Goal: Task Accomplishment & Management: Complete application form

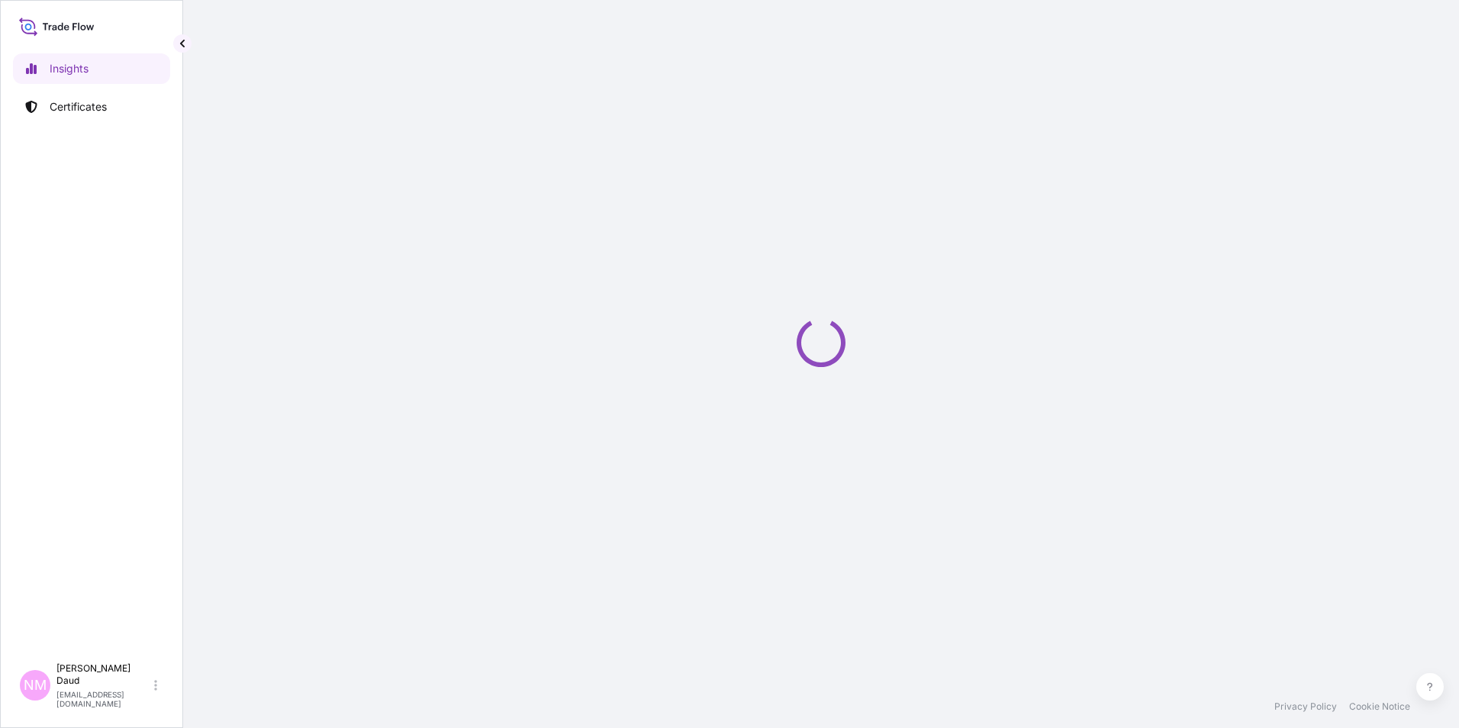
select select "2025"
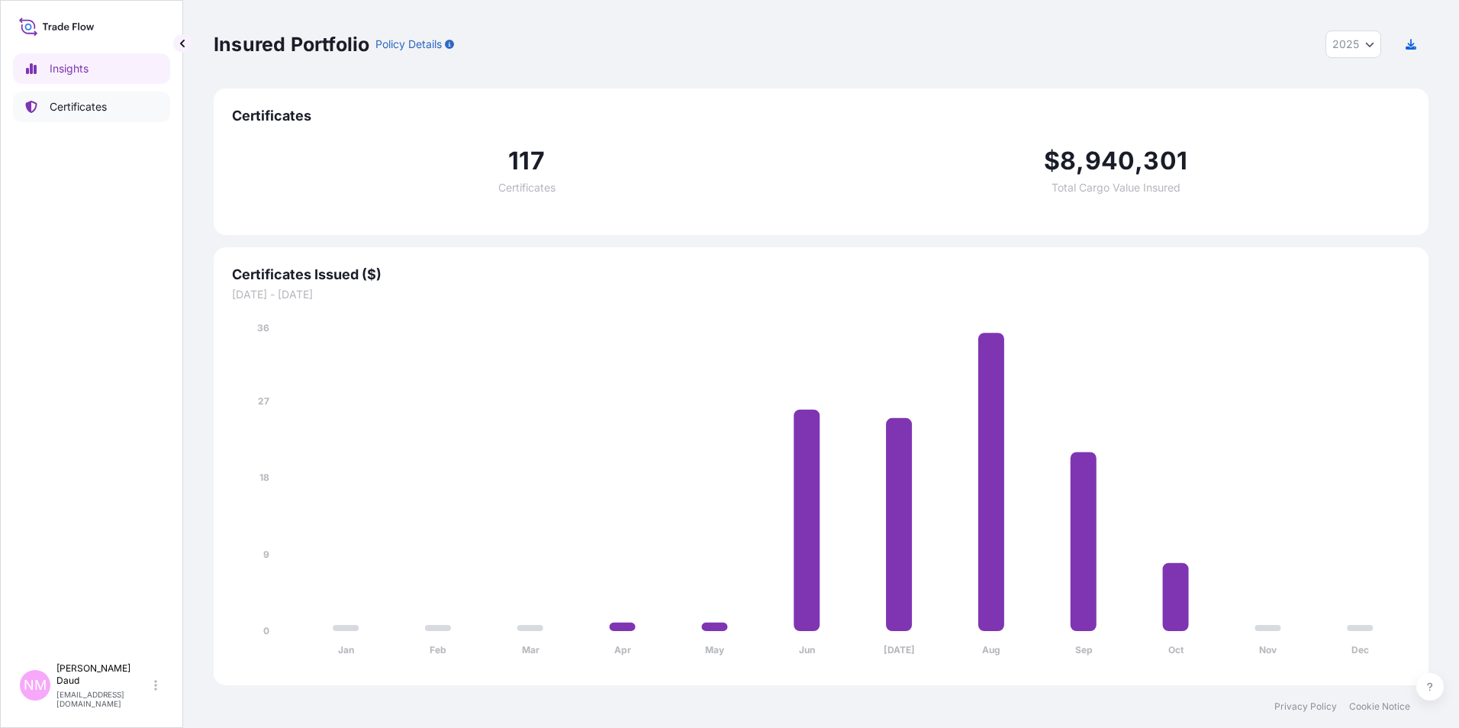
click at [115, 98] on link "Certificates" at bounding box center [91, 107] width 157 height 31
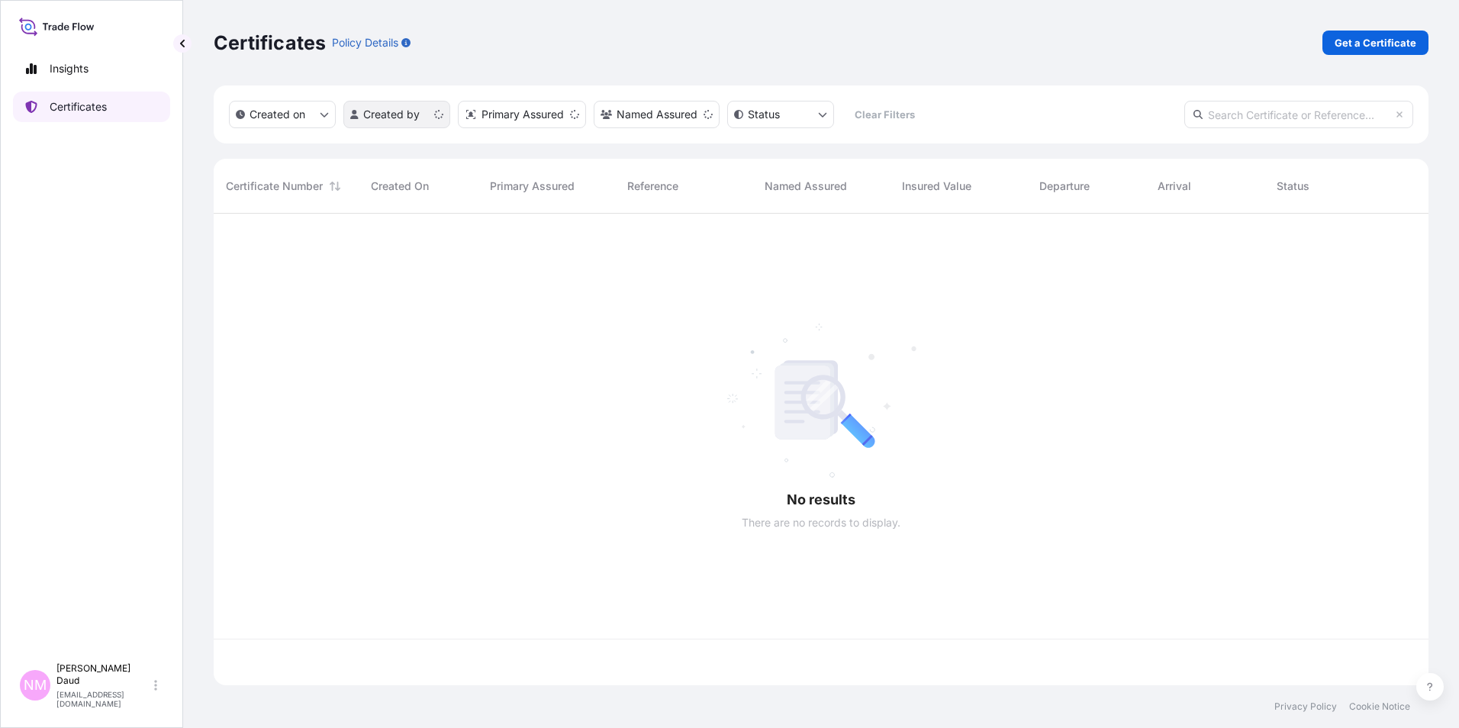
scroll to position [469, 1204]
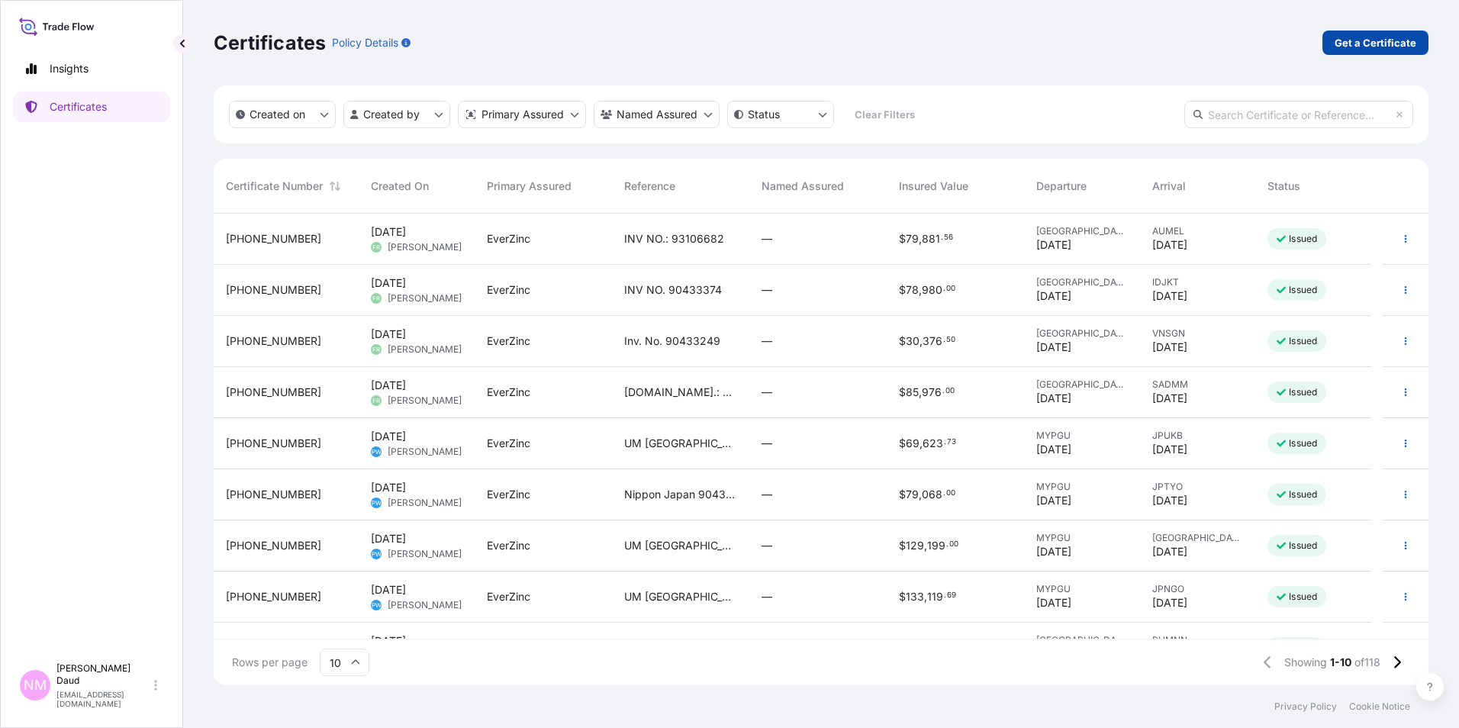
click at [1378, 44] on p "Get a Certificate" at bounding box center [1376, 42] width 82 height 15
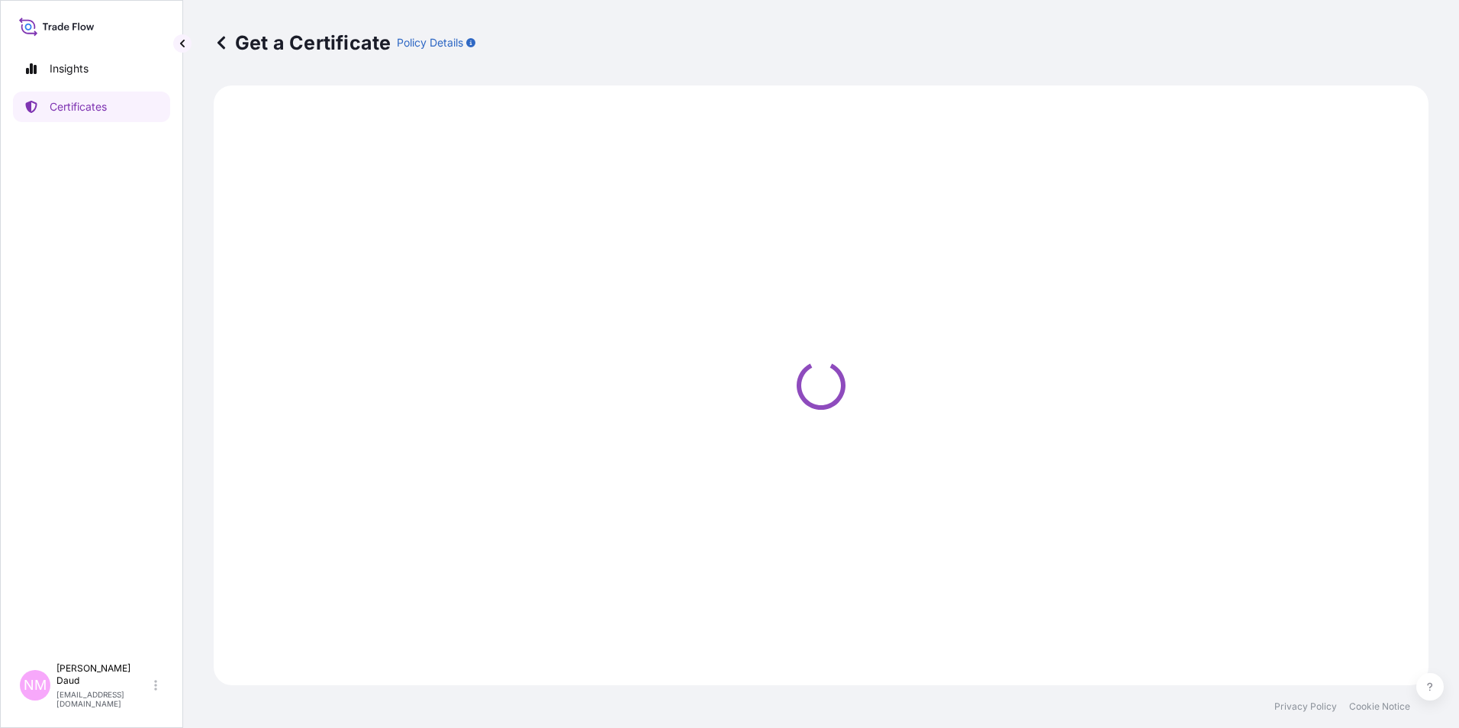
select select "Barge"
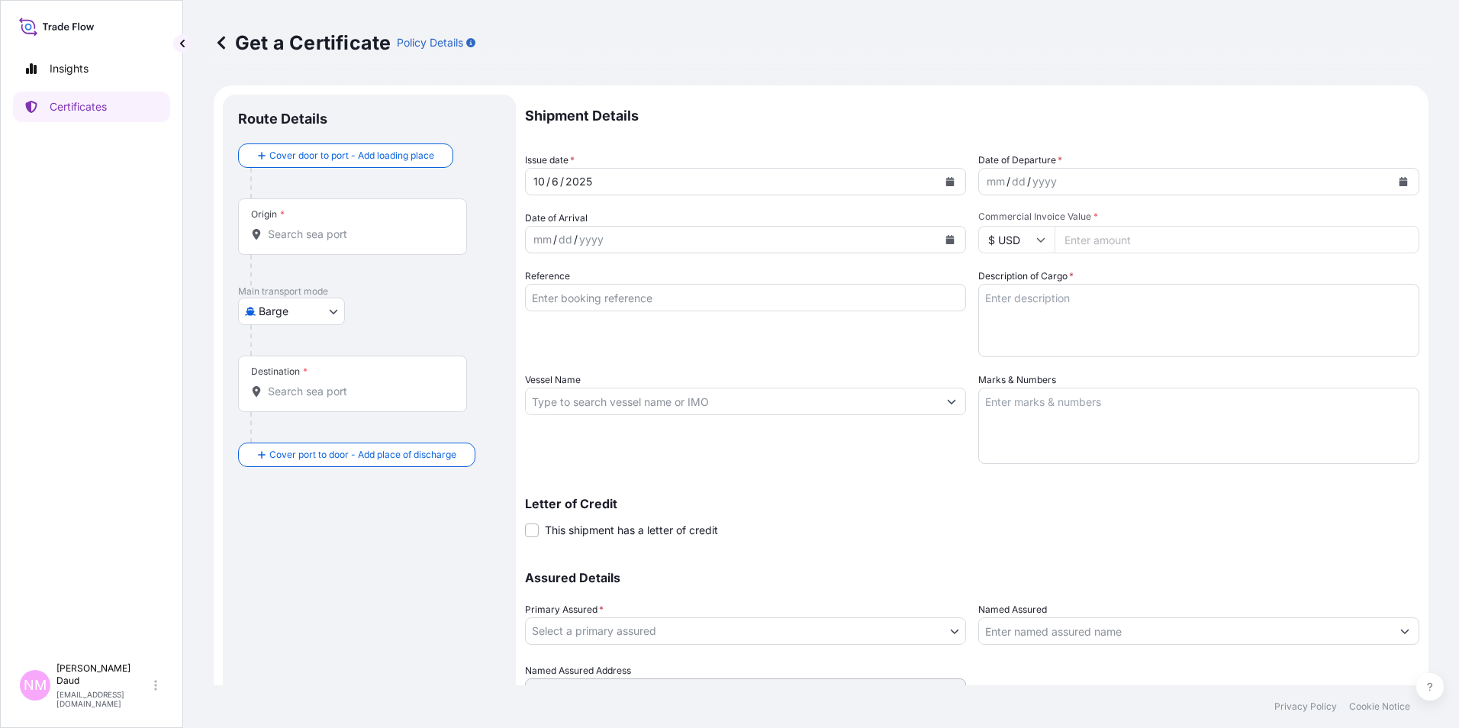
click at [1399, 177] on button "Calendar" at bounding box center [1403, 181] width 24 height 24
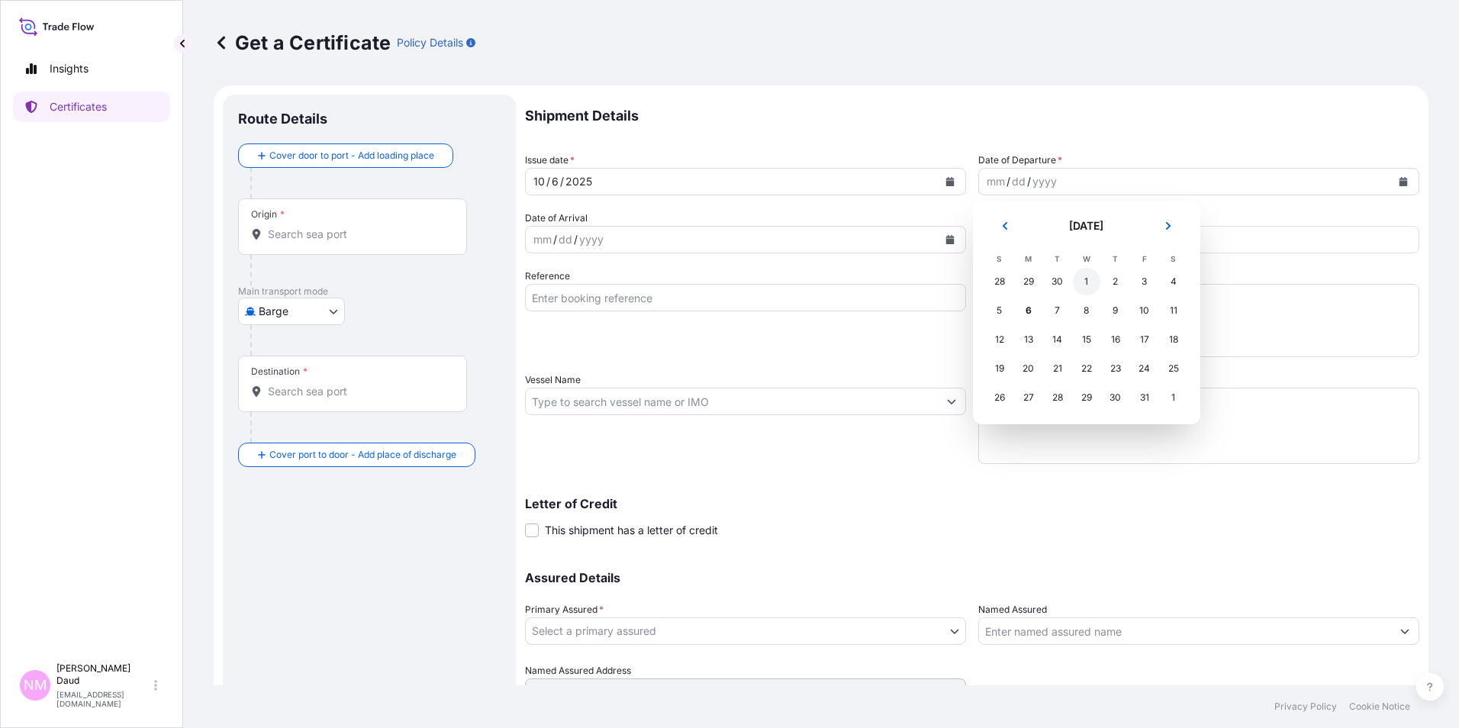
click at [1092, 279] on div "1" at bounding box center [1086, 281] width 27 height 27
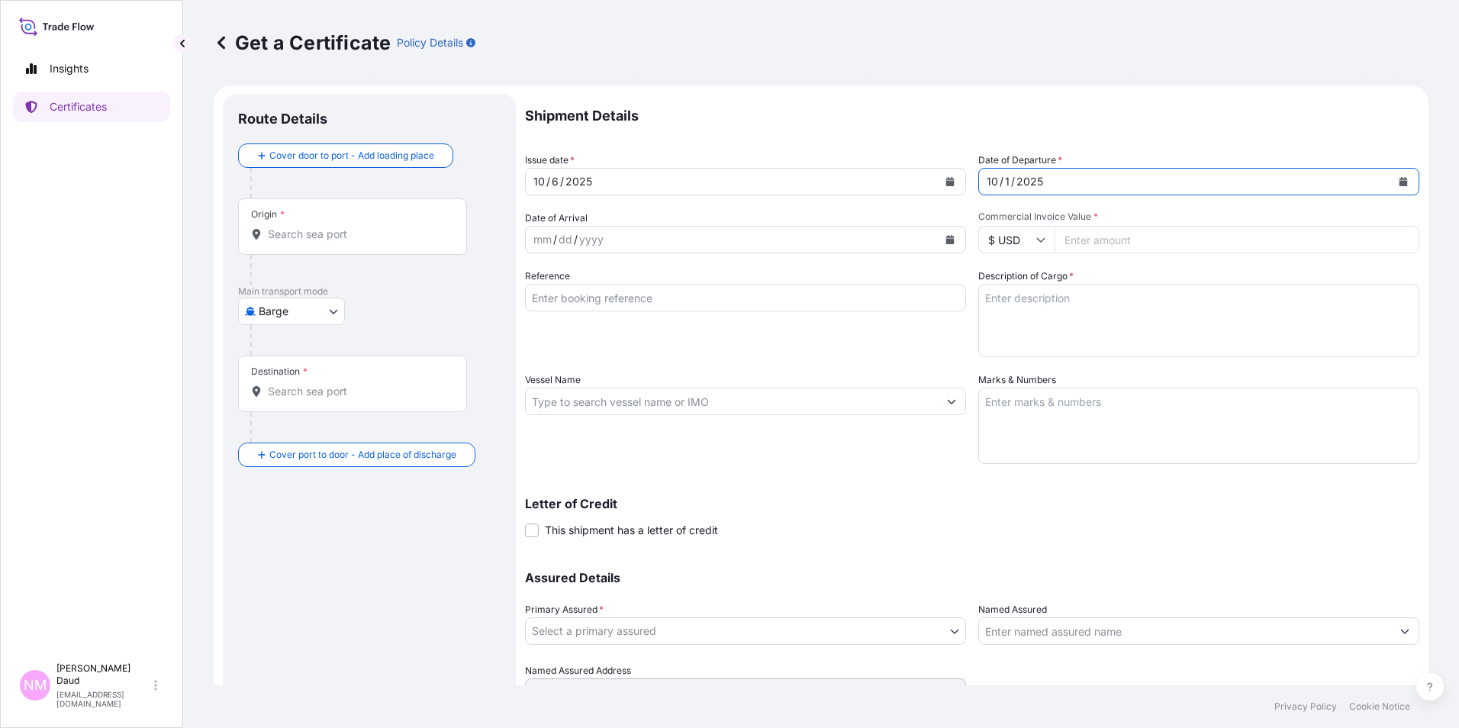
click at [1082, 239] on input "Commercial Invoice Value *" at bounding box center [1237, 239] width 365 height 27
type input "67640"
click at [946, 229] on button "Calendar" at bounding box center [950, 239] width 24 height 24
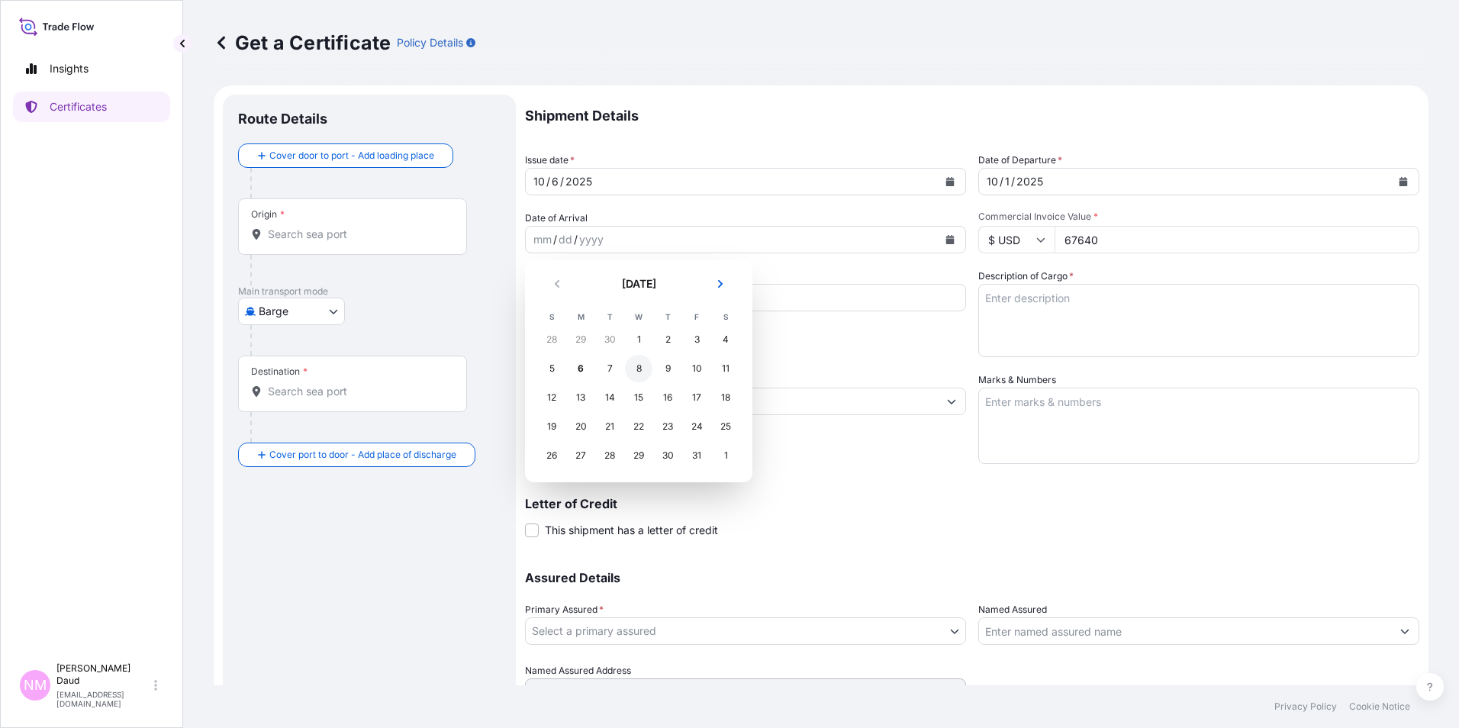
click at [645, 367] on div "8" at bounding box center [638, 368] width 27 height 27
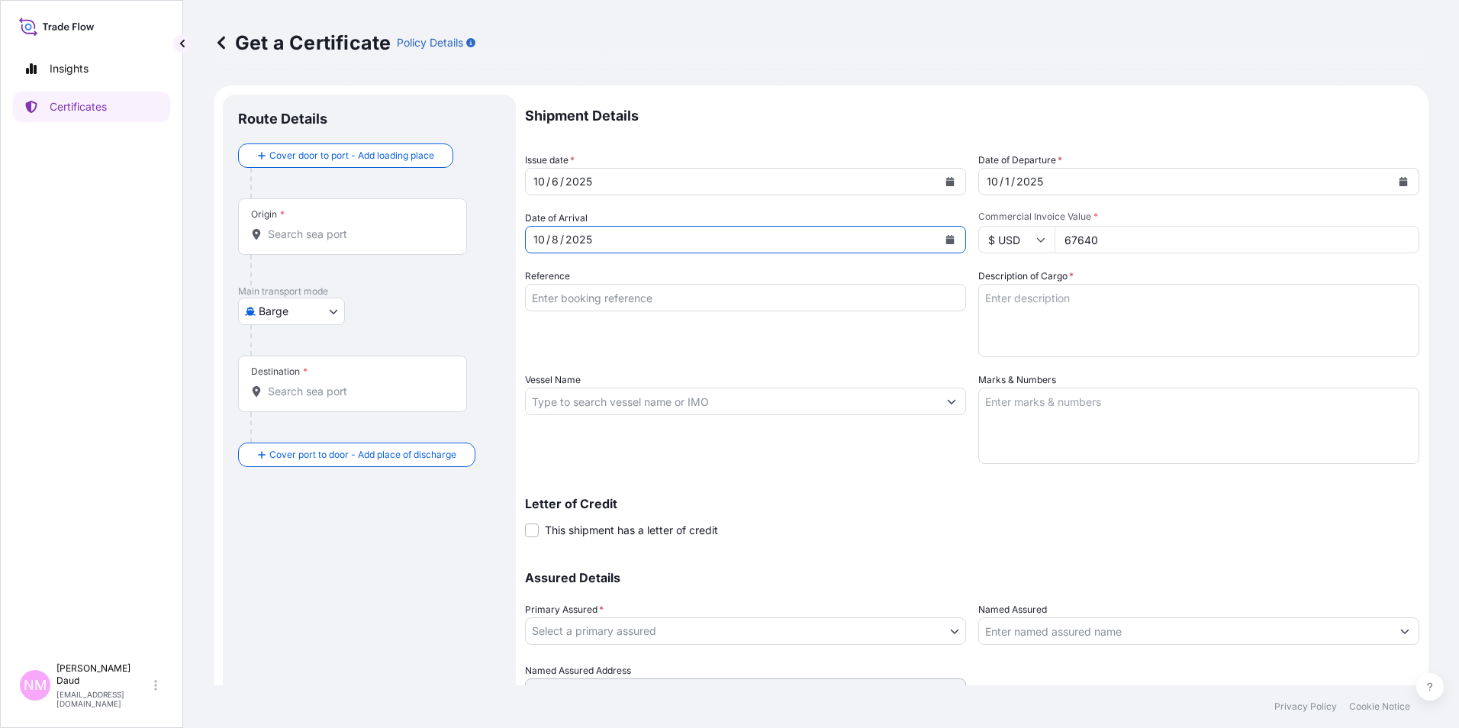
click at [793, 300] on input "Reference" at bounding box center [745, 297] width 441 height 27
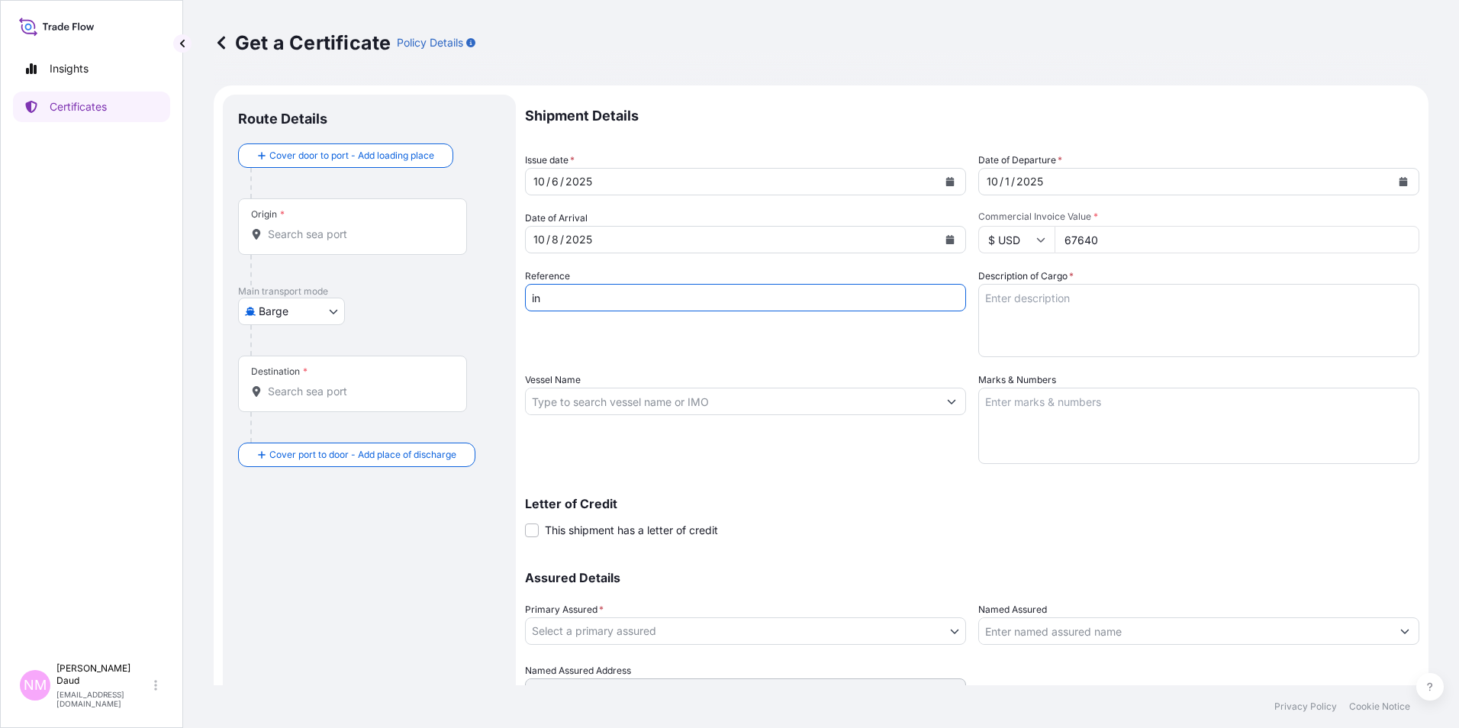
type input "i"
type input "INV NO 90433366"
click at [1035, 307] on textarea "Description of Cargo *" at bounding box center [1198, 320] width 441 height 73
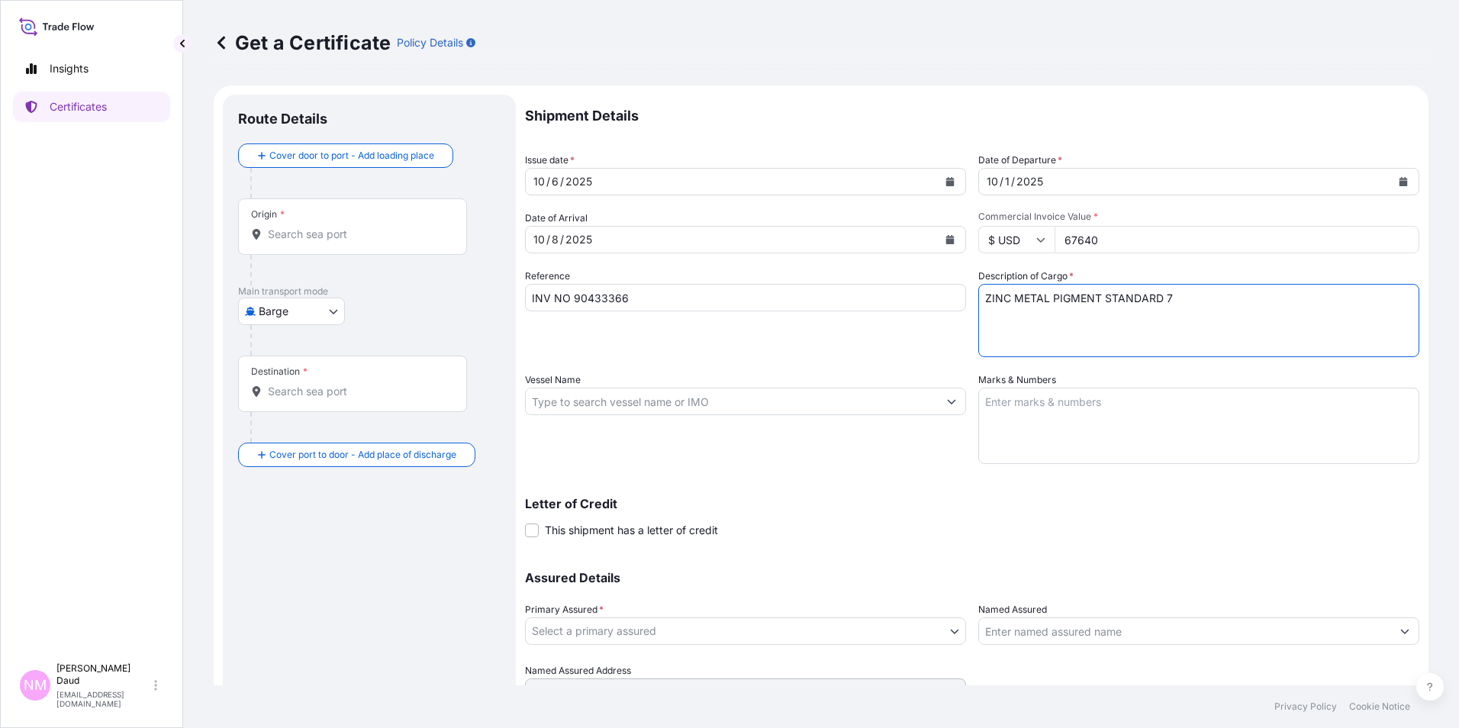
click at [1057, 310] on textarea "ZINC METAL PIGMENT STANDARD 7" at bounding box center [1198, 320] width 441 height 73
click at [1165, 310] on textarea "ZINC METAL PIGMENT STANDARD 7" at bounding box center [1198, 320] width 441 height 73
type textarea "ZINC METAL PIGMENT STANDARD 7 40 BAGS X 500KG 10 PALLETS GROSS WEIGHT = 20,380.…"
click at [1114, 401] on textarea "Marks & Numbers" at bounding box center [1198, 426] width 441 height 76
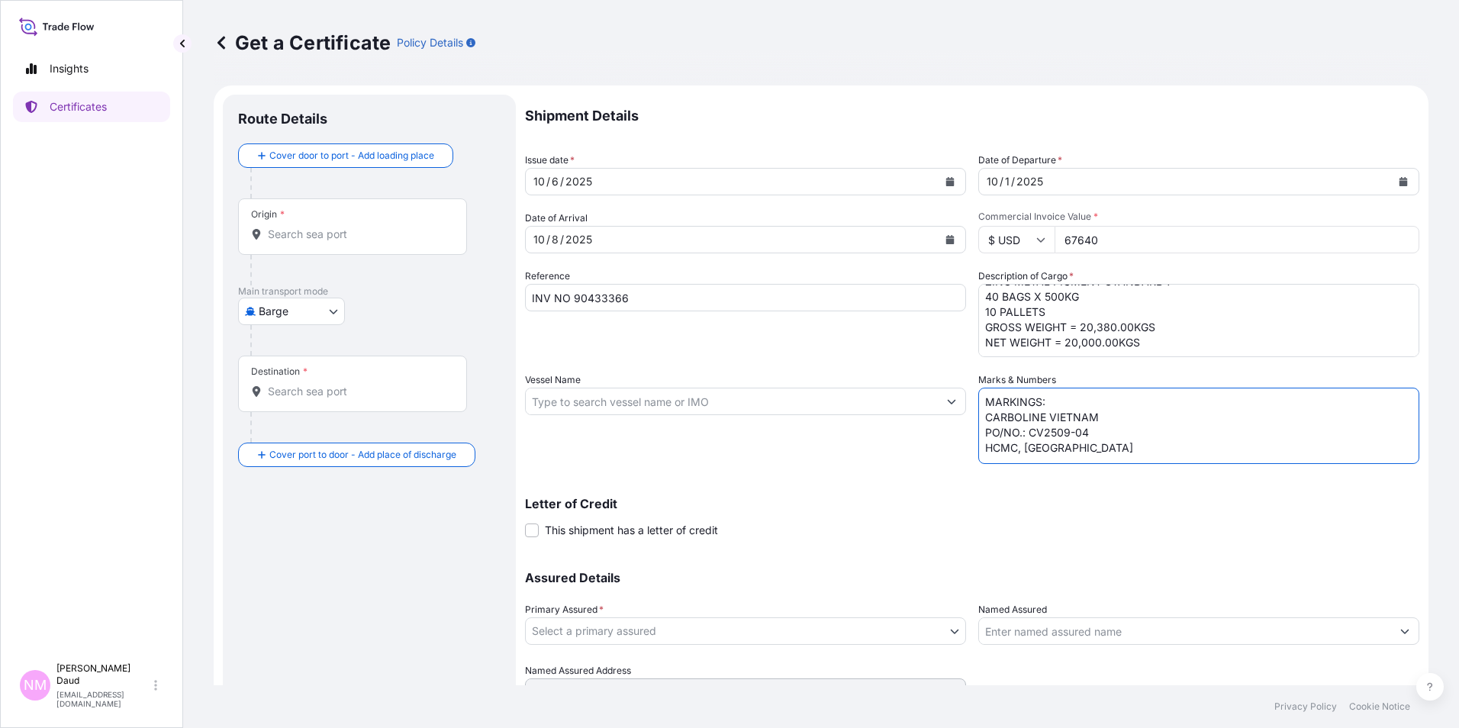
scroll to position [32, 0]
type textarea "MARKINGS: CARBOLINE VIETNAM PO/NO.: CV2509-04 HCMC, VIETNAM"
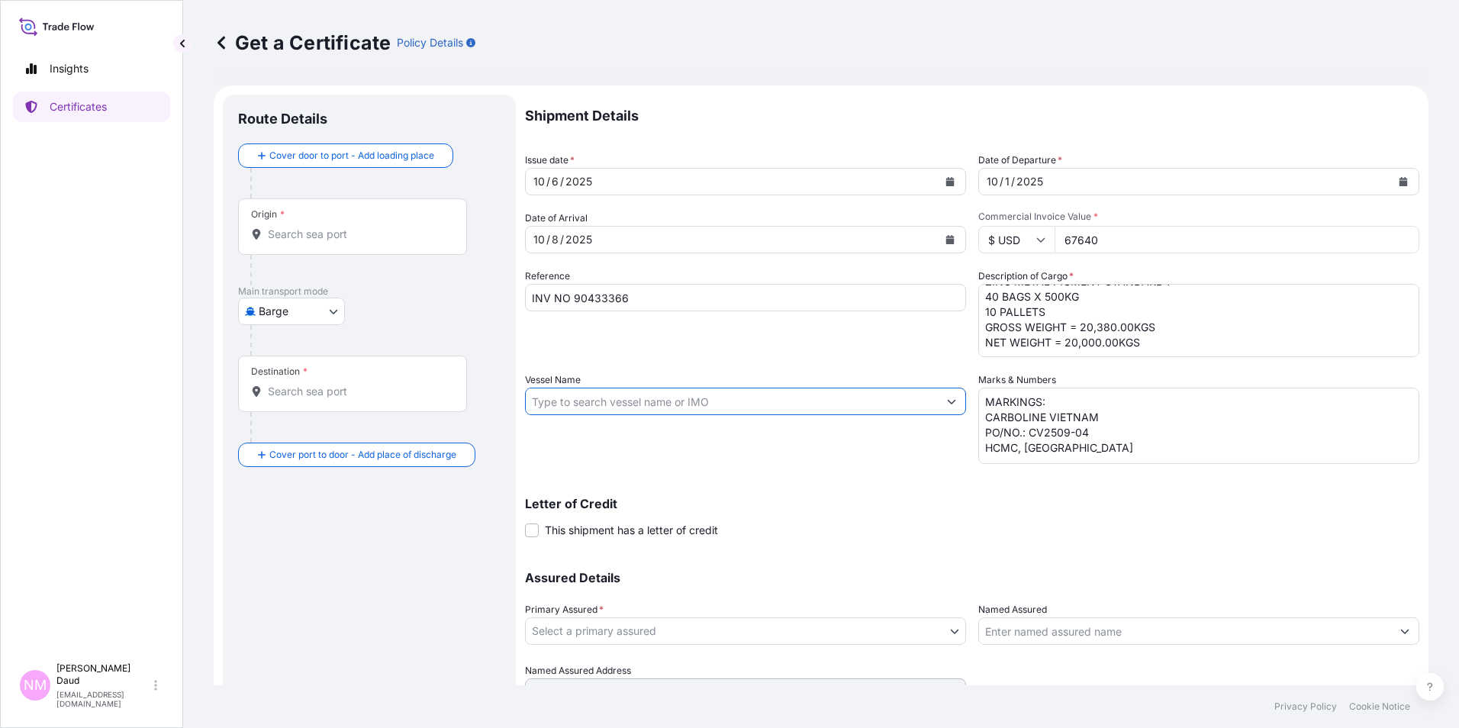
click at [842, 401] on input "Vessel Name" at bounding box center [732, 401] width 412 height 27
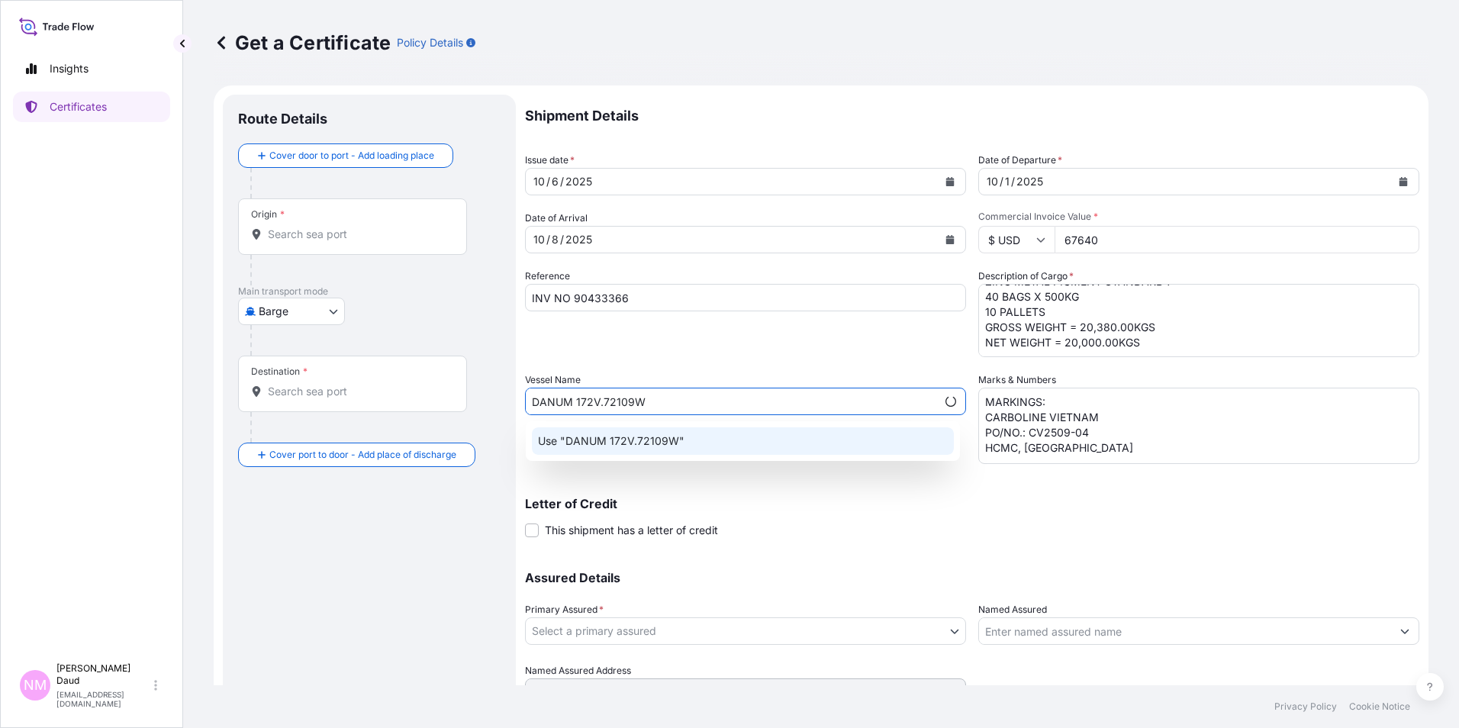
click at [757, 443] on div "Use "DANUM 172V.72109W"" at bounding box center [743, 440] width 422 height 27
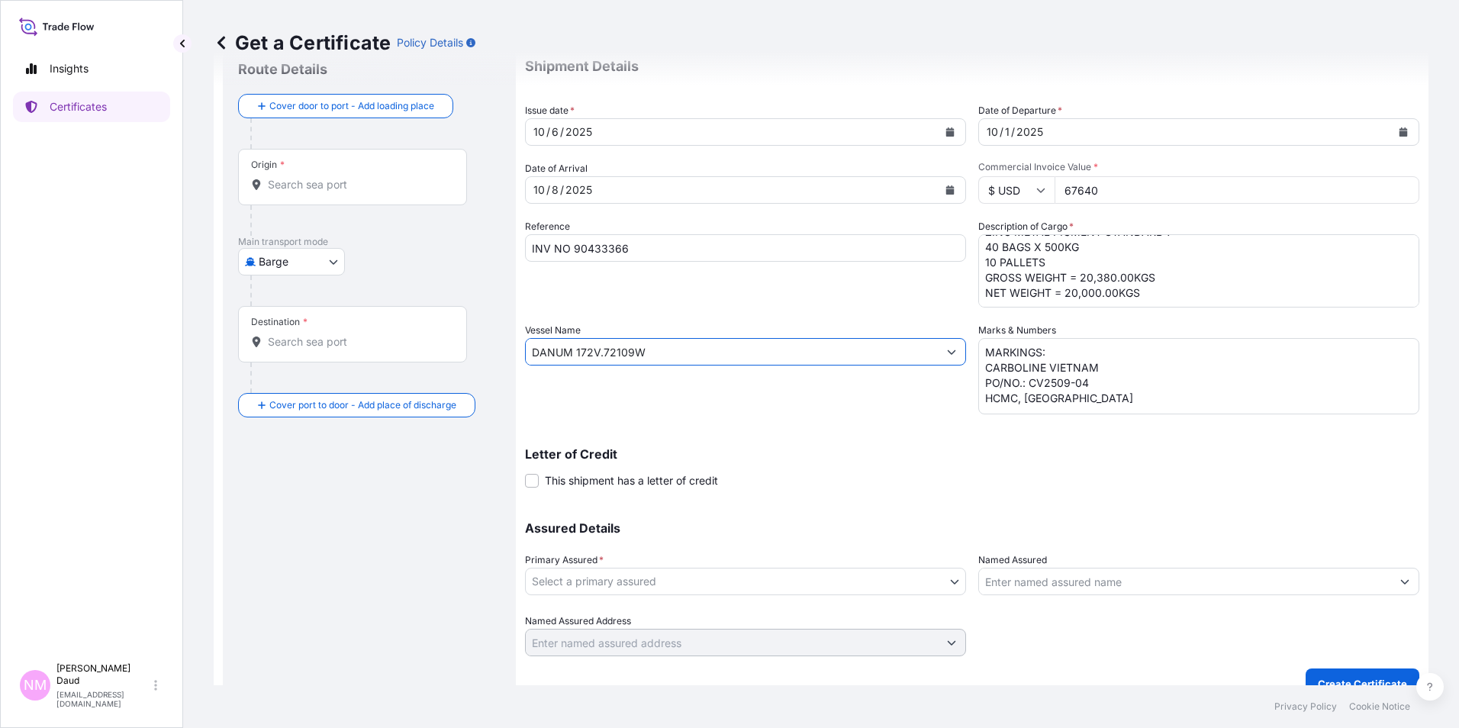
scroll to position [73, 0]
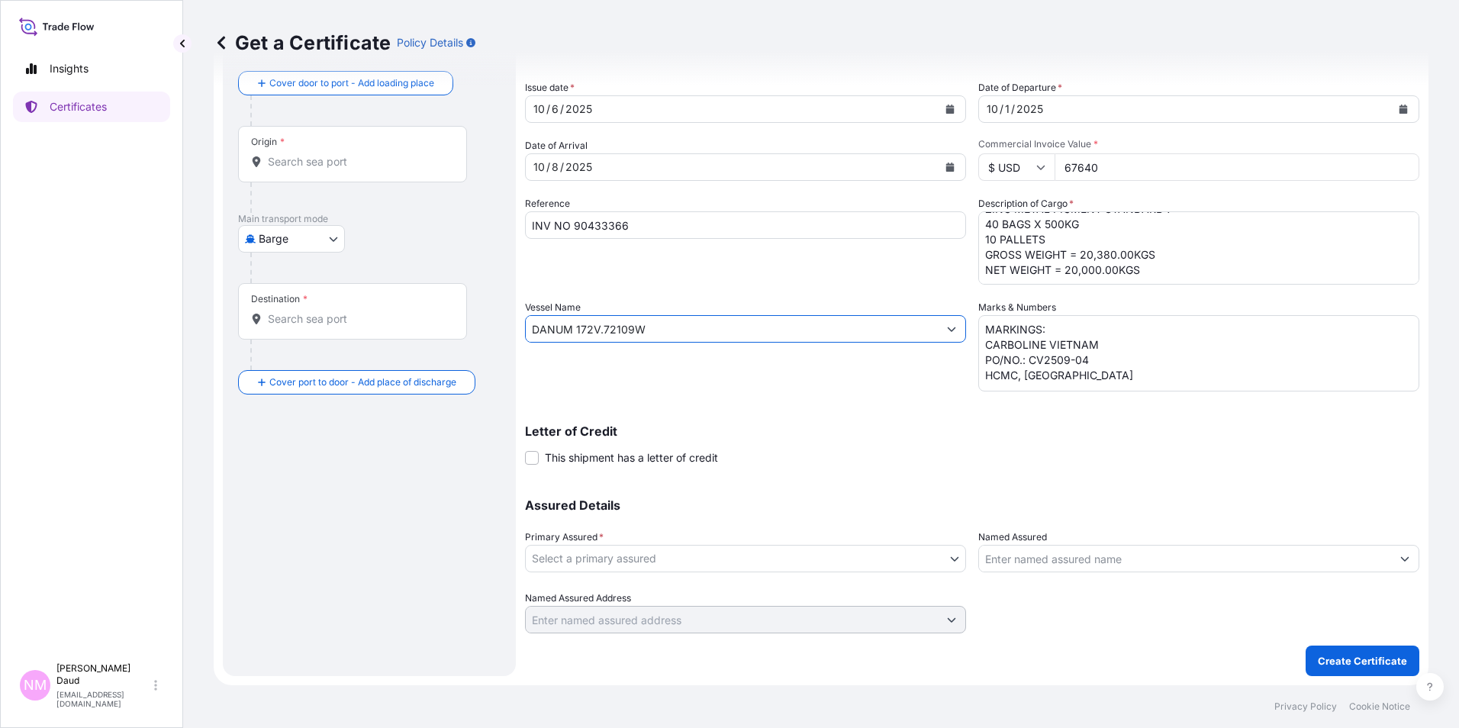
type input "DANUM 172V.72109W"
click at [333, 243] on body "0 options available. 1 option available. 0 options available. 1 option availabl…" at bounding box center [729, 364] width 1459 height 728
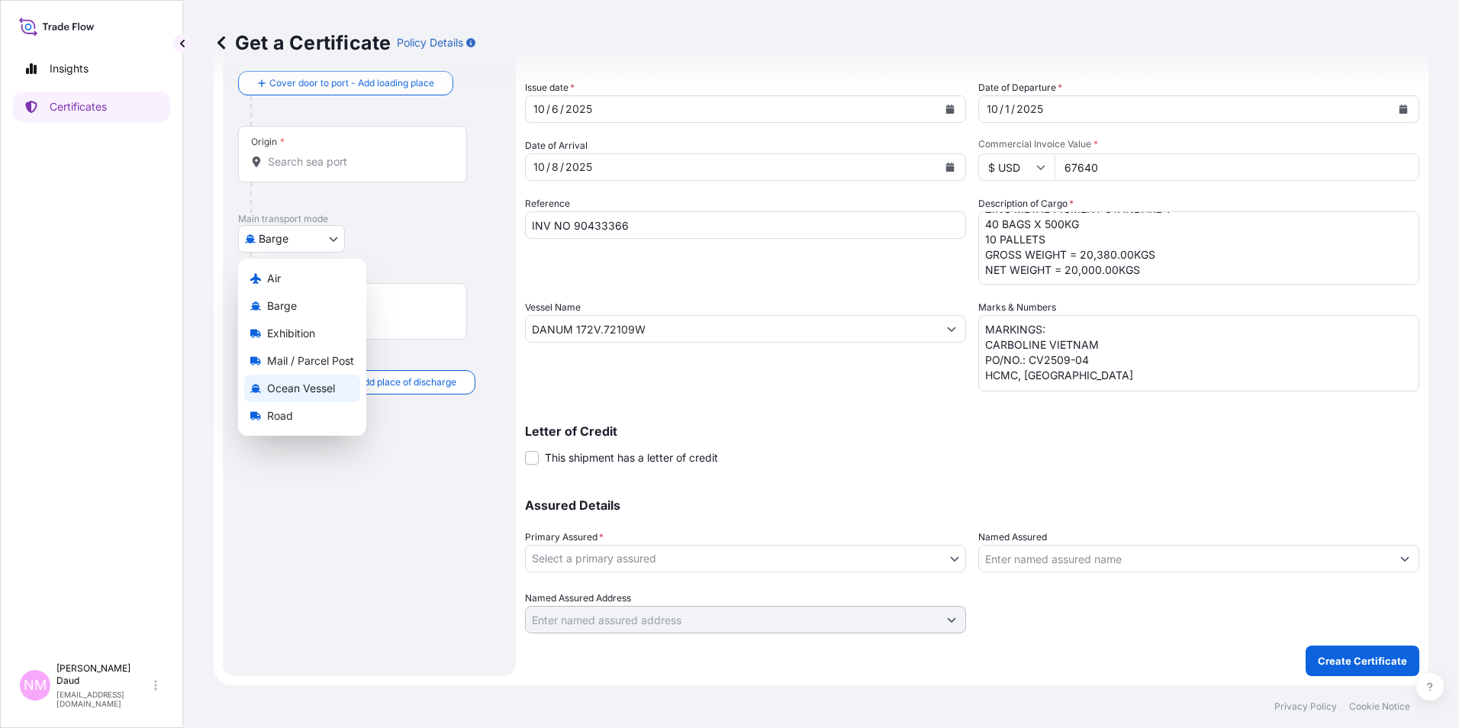
click at [300, 388] on span "Ocean Vessel" at bounding box center [301, 388] width 68 height 15
select select "Ocean Vessel"
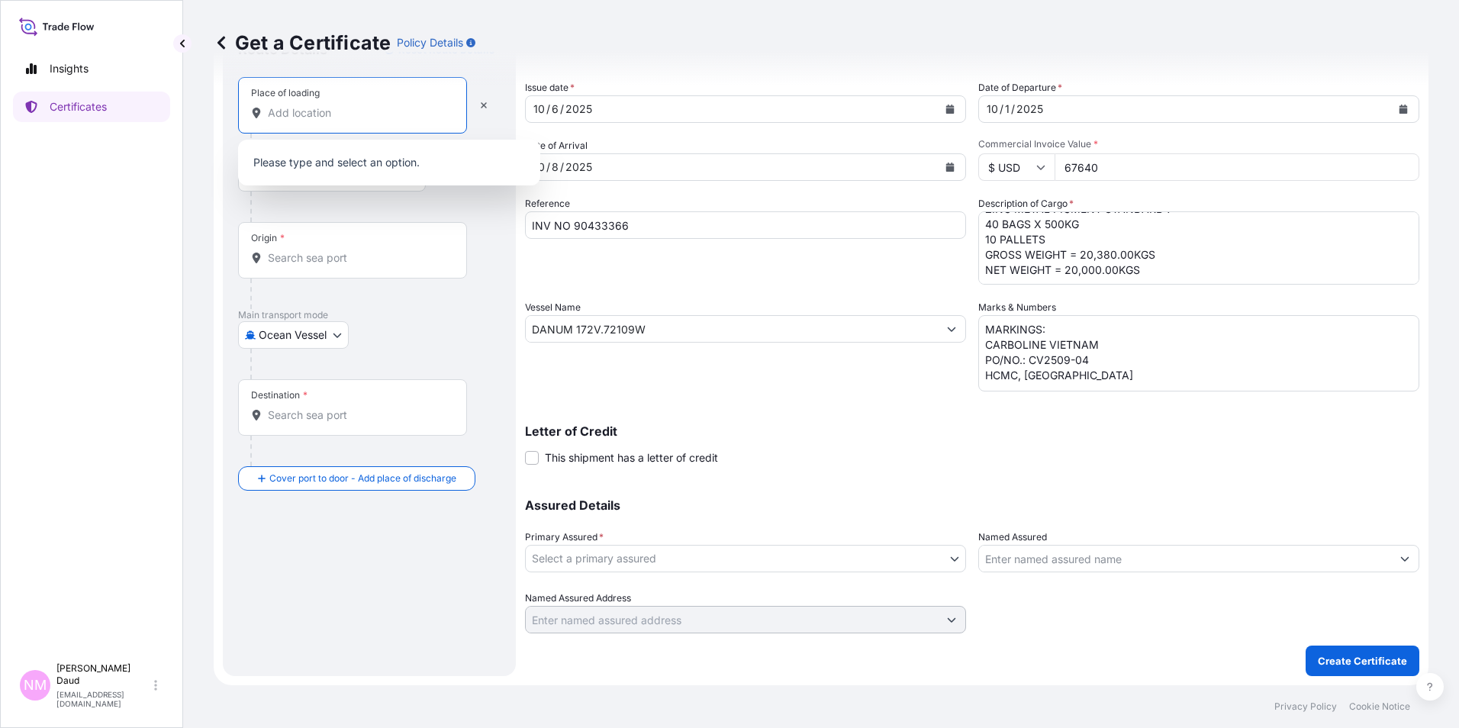
click at [318, 120] on input "Place of loading" at bounding box center [358, 112] width 180 height 15
click at [337, 165] on p "No results" at bounding box center [389, 163] width 290 height 34
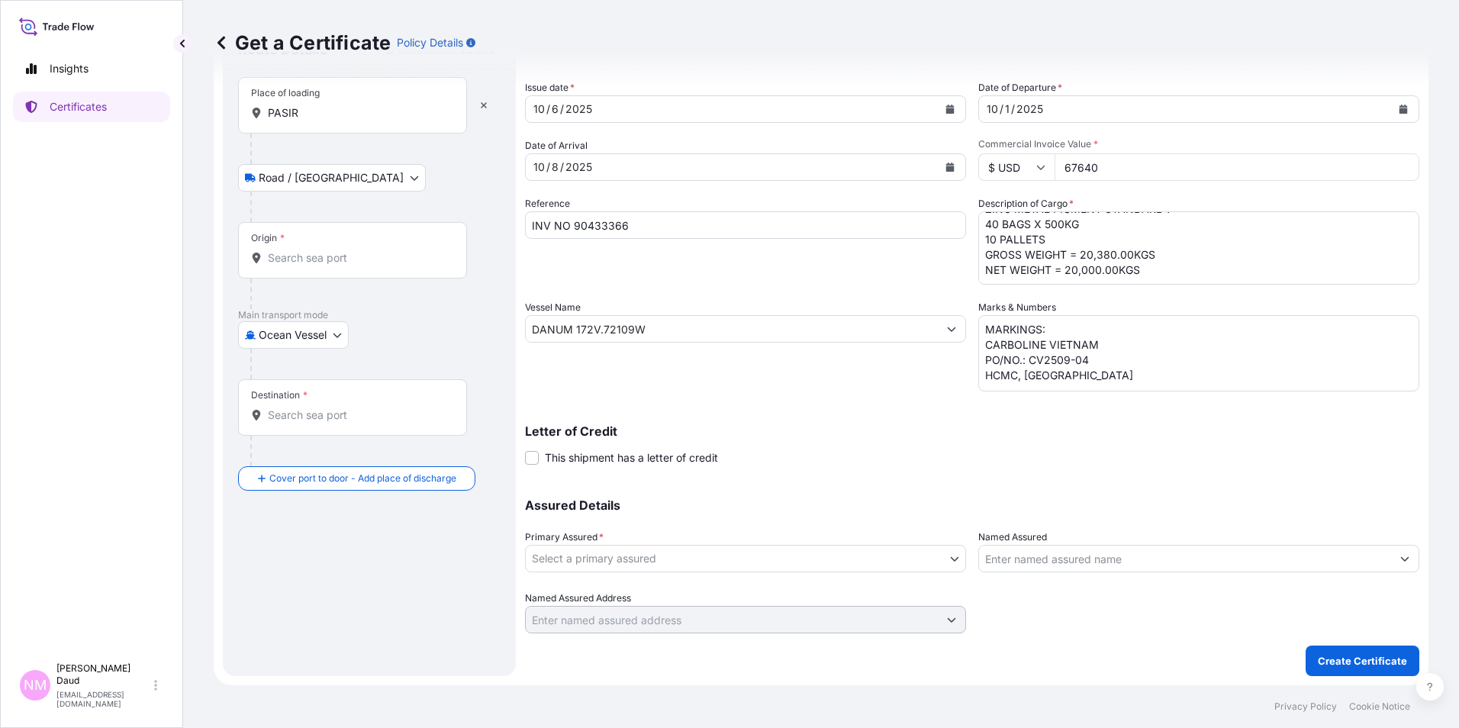
click at [326, 122] on div "Place of loading PASIR" at bounding box center [352, 105] width 229 height 56
click at [326, 121] on input "PASIR" at bounding box center [358, 112] width 180 height 15
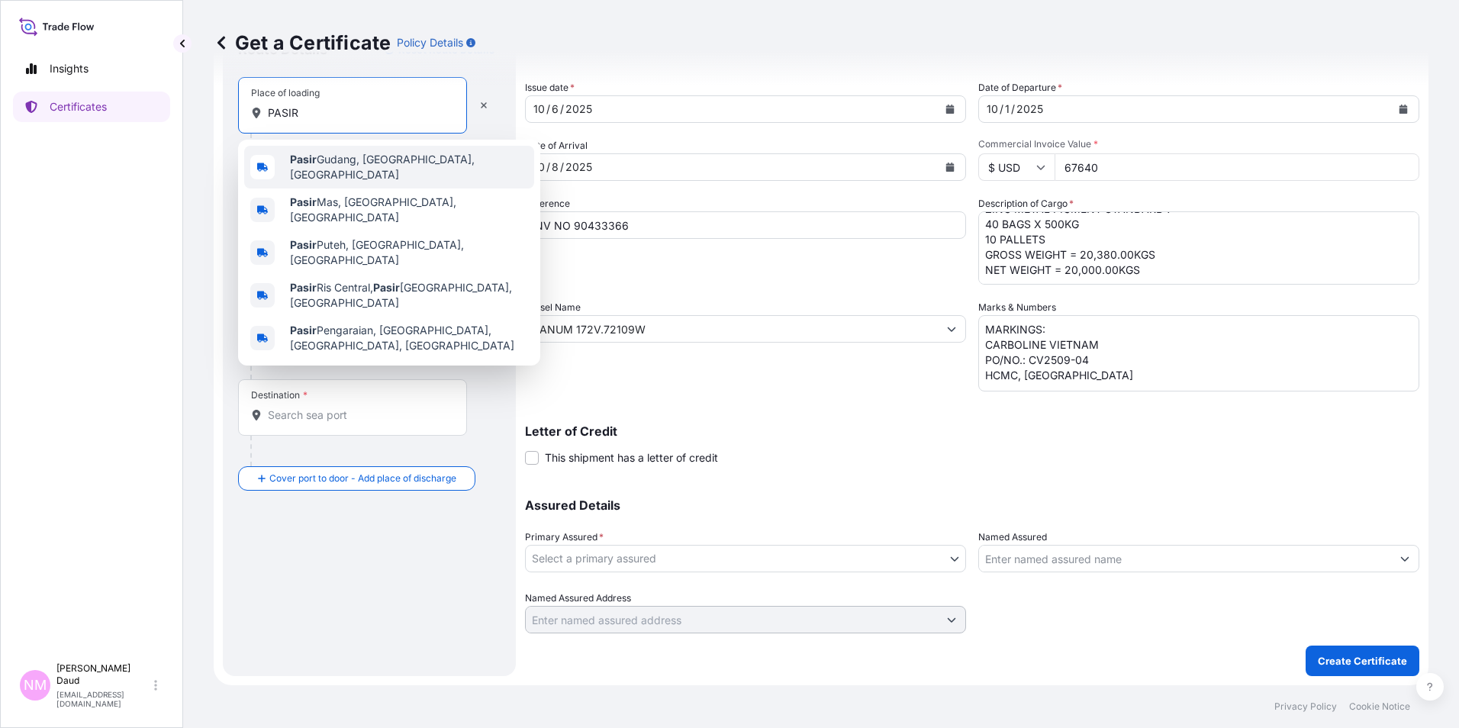
click at [334, 162] on span "Pasir Gudang, Johor, Malaysia" at bounding box center [409, 167] width 238 height 31
type input "Pasir Gudang, Johor, Malaysia"
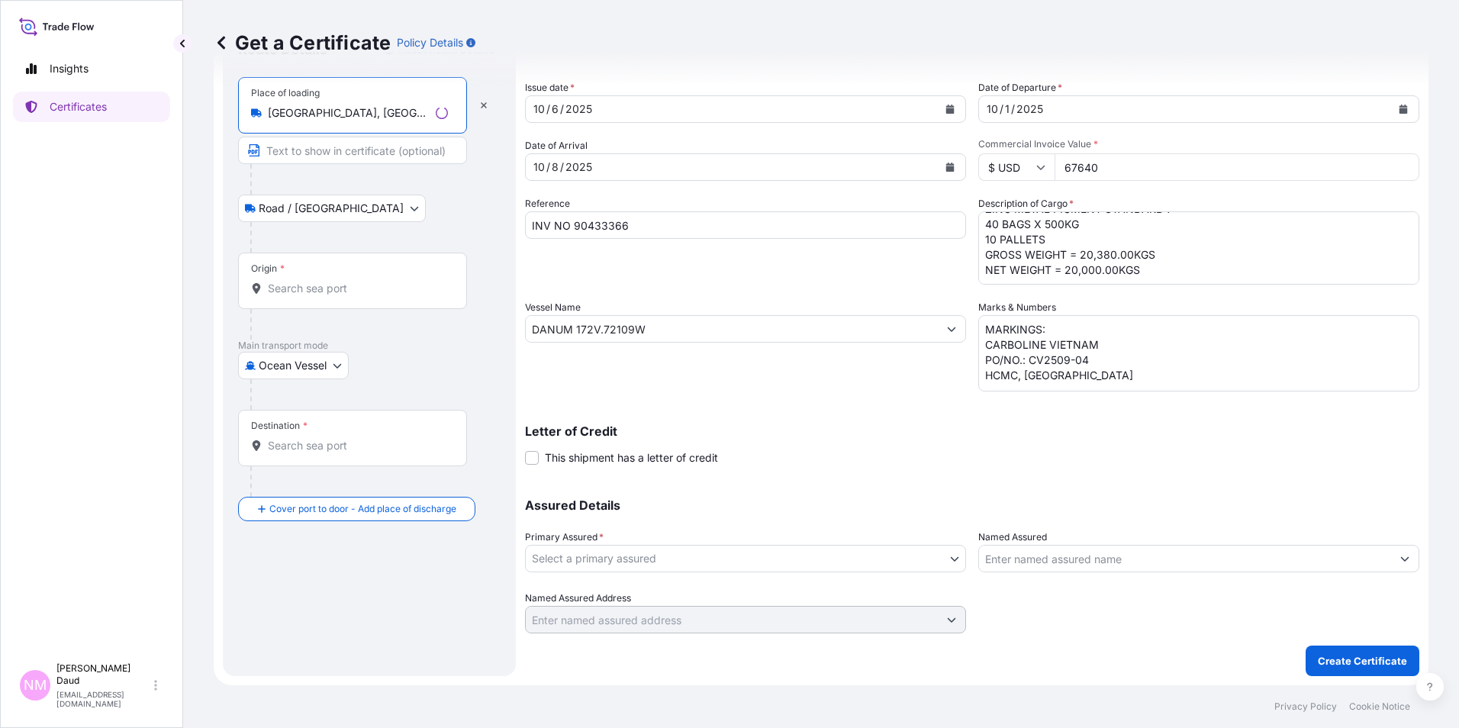
click at [295, 294] on input "Origin *" at bounding box center [358, 288] width 180 height 15
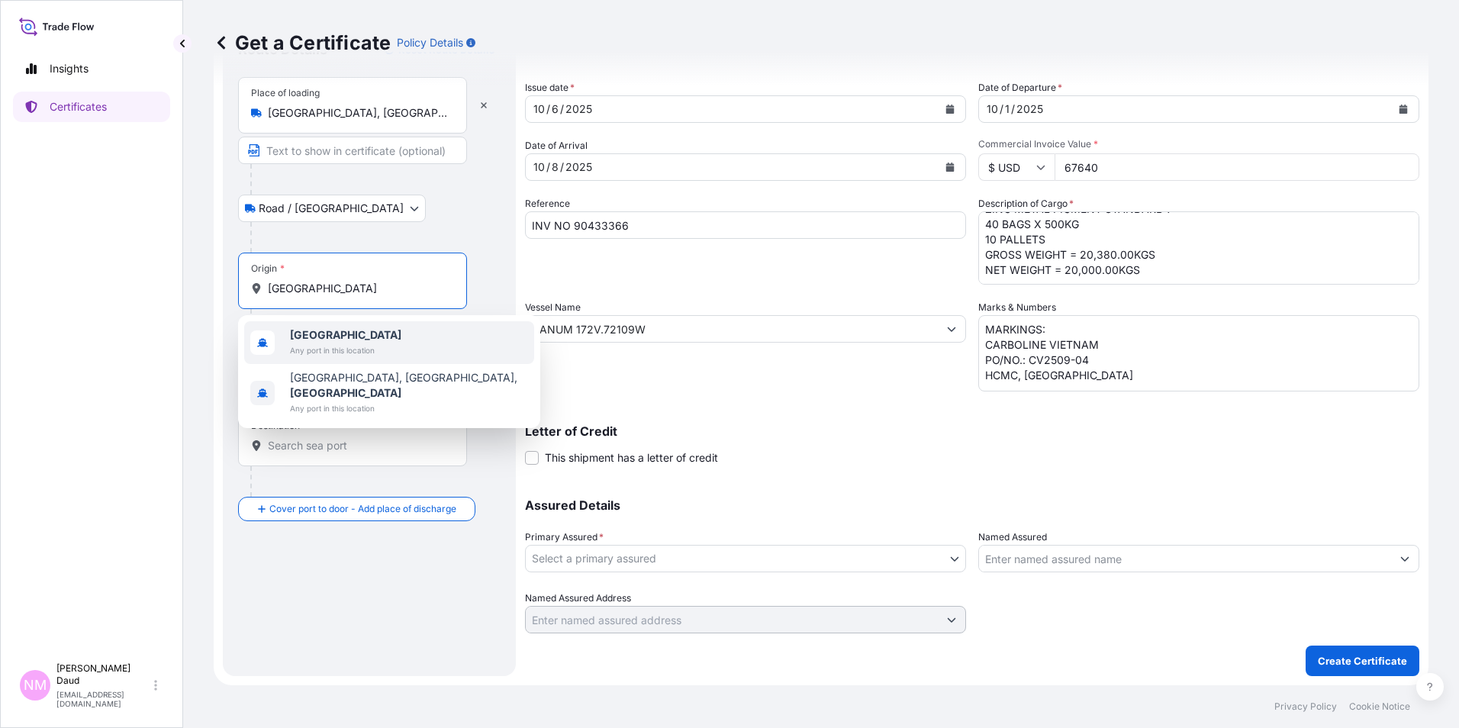
click at [372, 337] on span "Malaysia" at bounding box center [345, 334] width 111 height 15
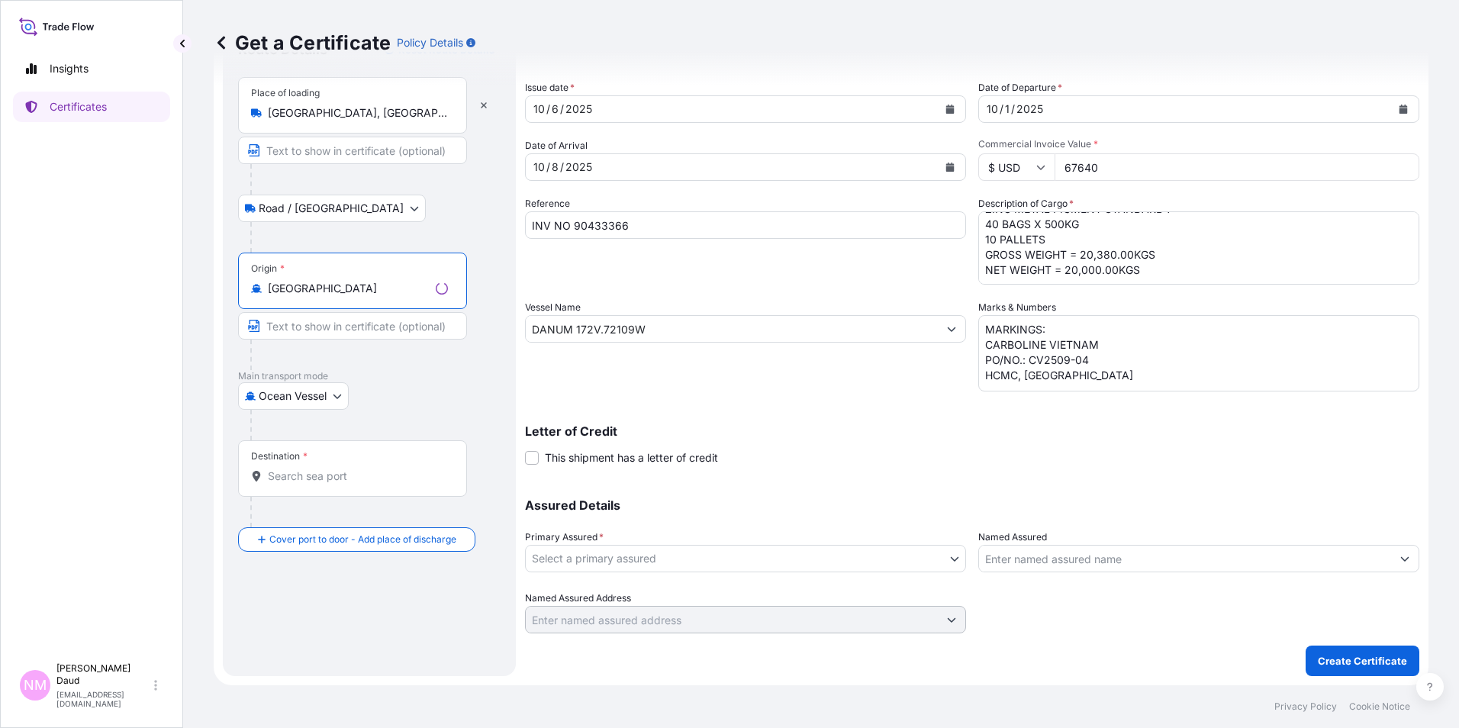
type input "Malaysia"
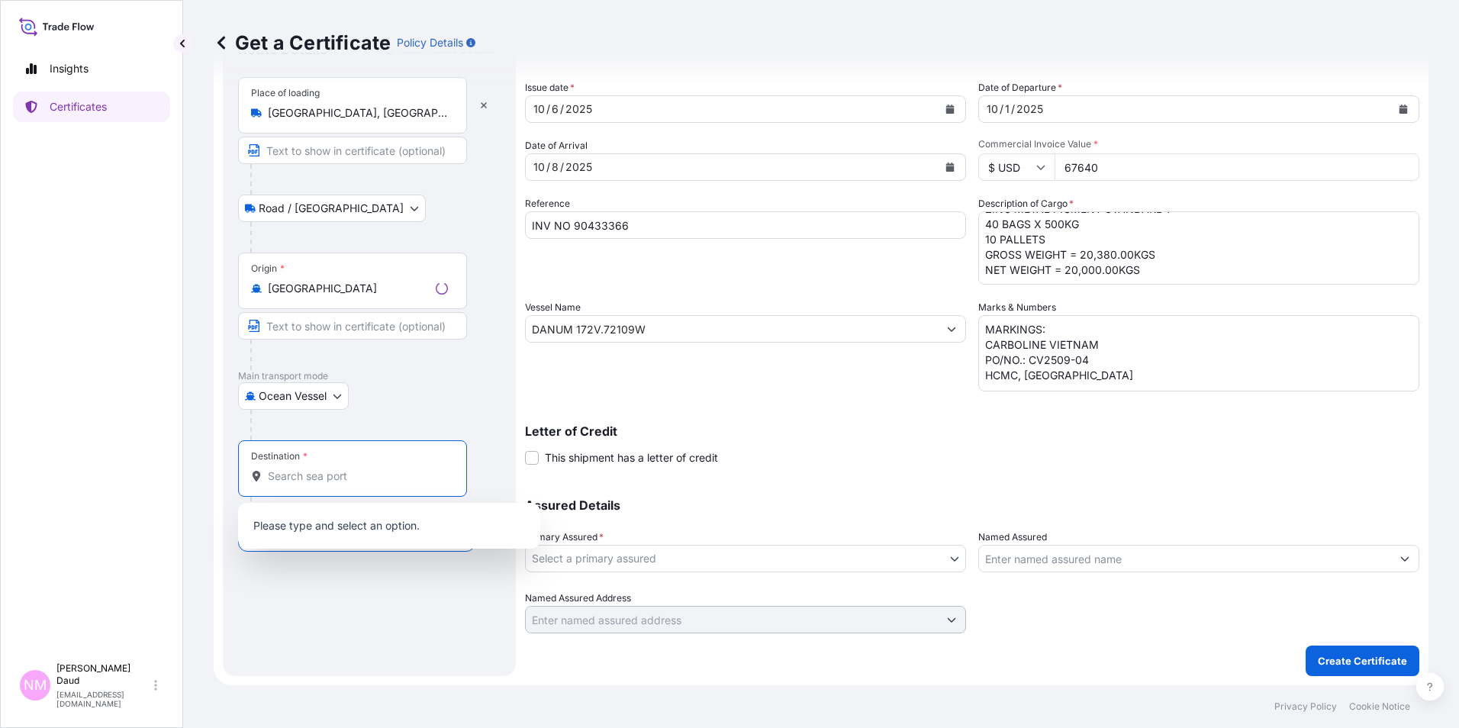
click at [297, 476] on input "Destination *" at bounding box center [358, 476] width 180 height 15
click at [485, 405] on div "Ocean Vessel Air Barge Exhibition Mail / Parcel Post Ocean Vessel Road" at bounding box center [369, 395] width 263 height 27
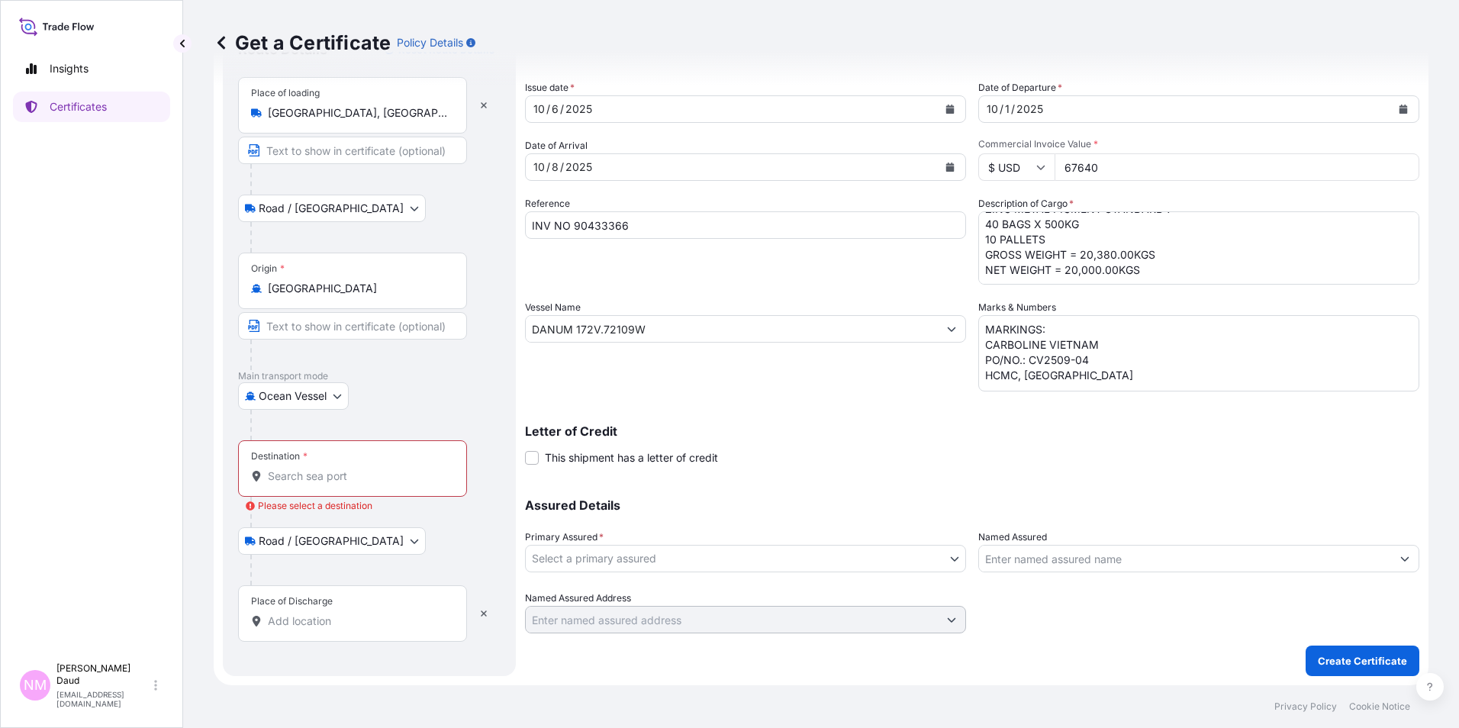
click at [333, 465] on div "Destination *" at bounding box center [352, 468] width 229 height 56
click at [333, 469] on input "Destination * Please select a destination" at bounding box center [358, 476] width 180 height 15
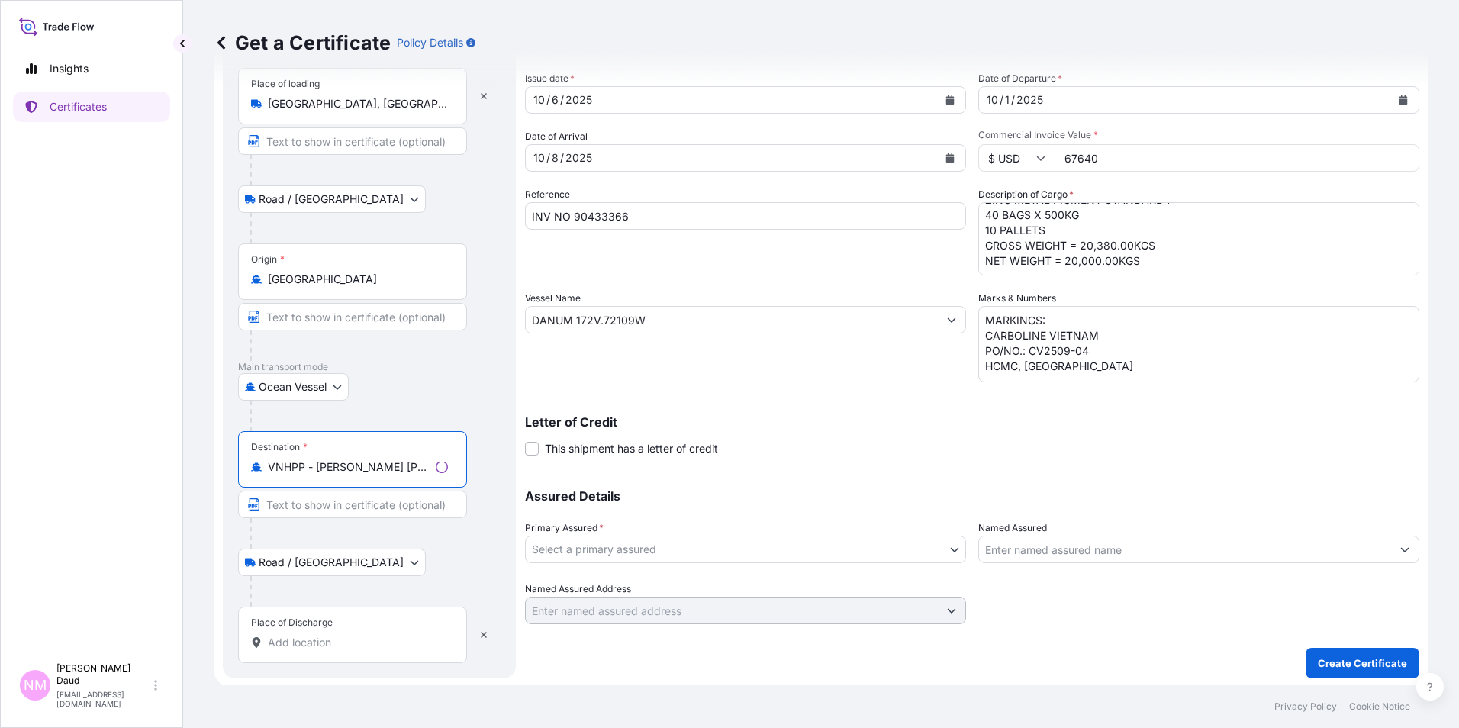
scroll to position [84, 0]
type input "VNHPP - Tan Cang Hiep Phuoc Port, Vietnam"
click at [331, 638] on input "Place of Discharge" at bounding box center [358, 640] width 180 height 15
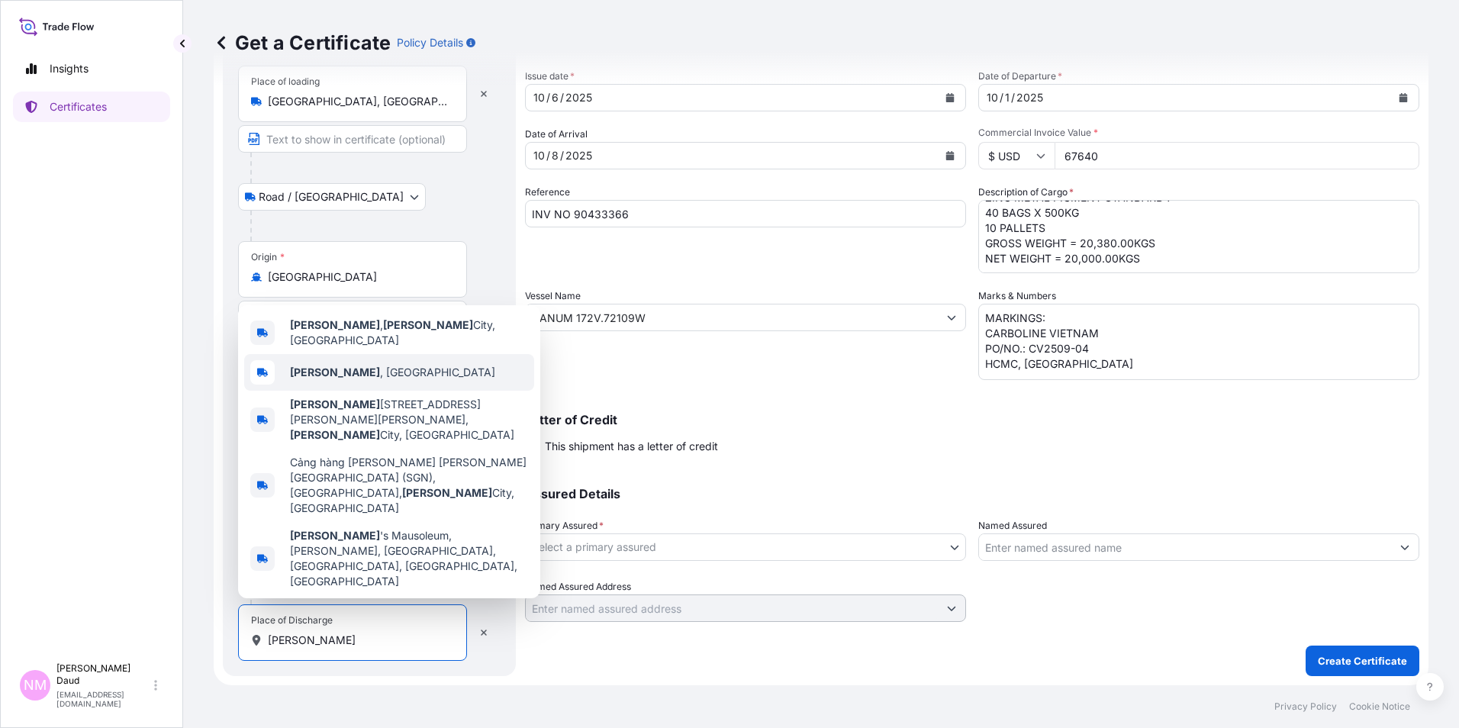
click at [350, 391] on div "Ho Chi Minh , Vietnam" at bounding box center [389, 372] width 290 height 37
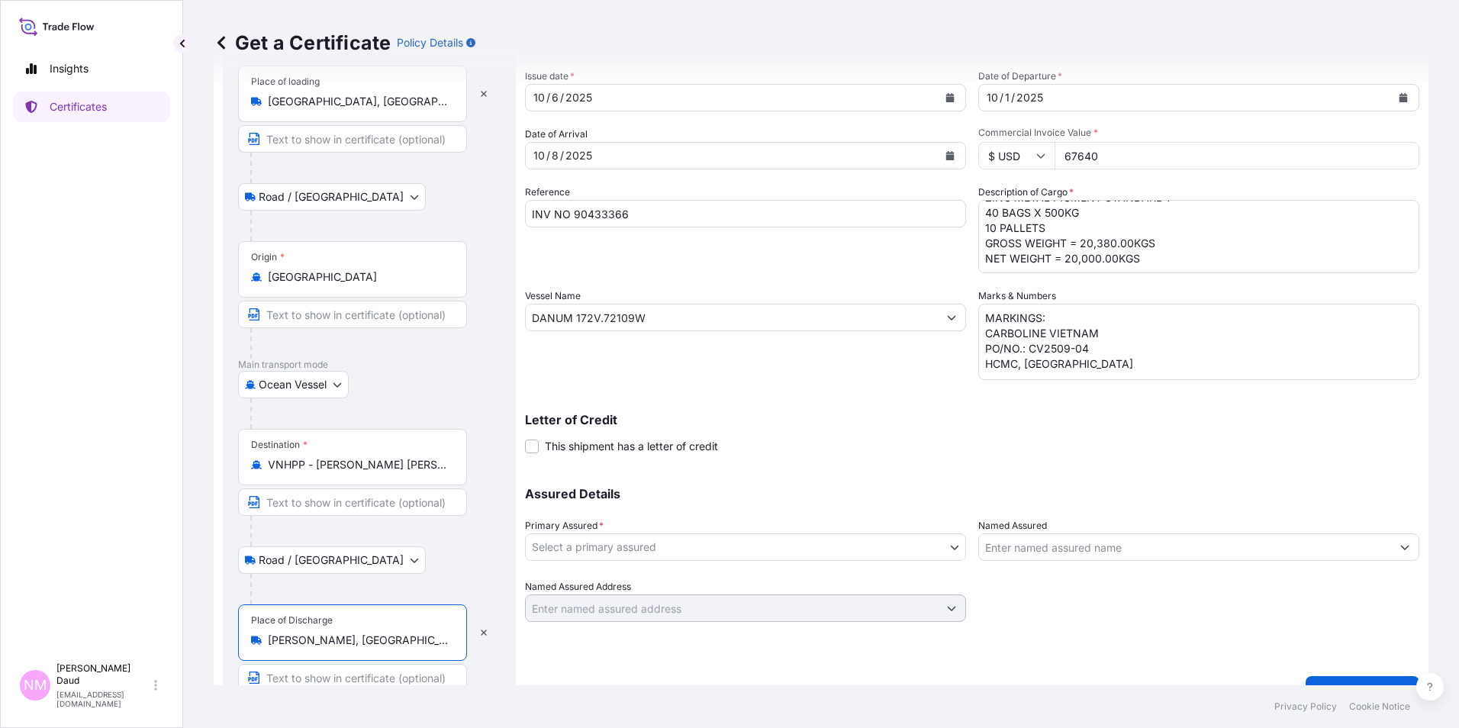
scroll to position [114, 0]
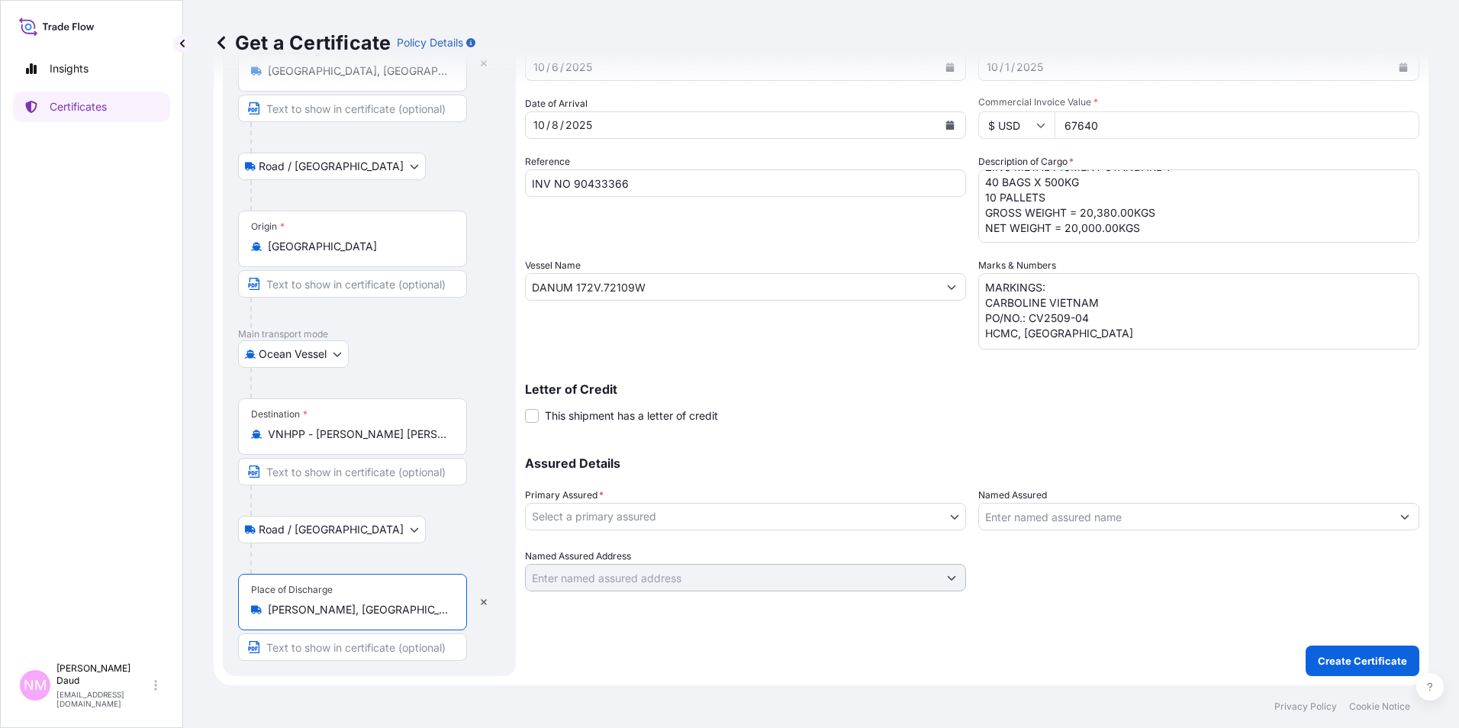
type input "Ho Chi Minh, Vietnam"
click at [921, 518] on body "5 options available. Insights Certificates NM Nor Masniza Daud normasniza.daud@…" at bounding box center [729, 364] width 1459 height 728
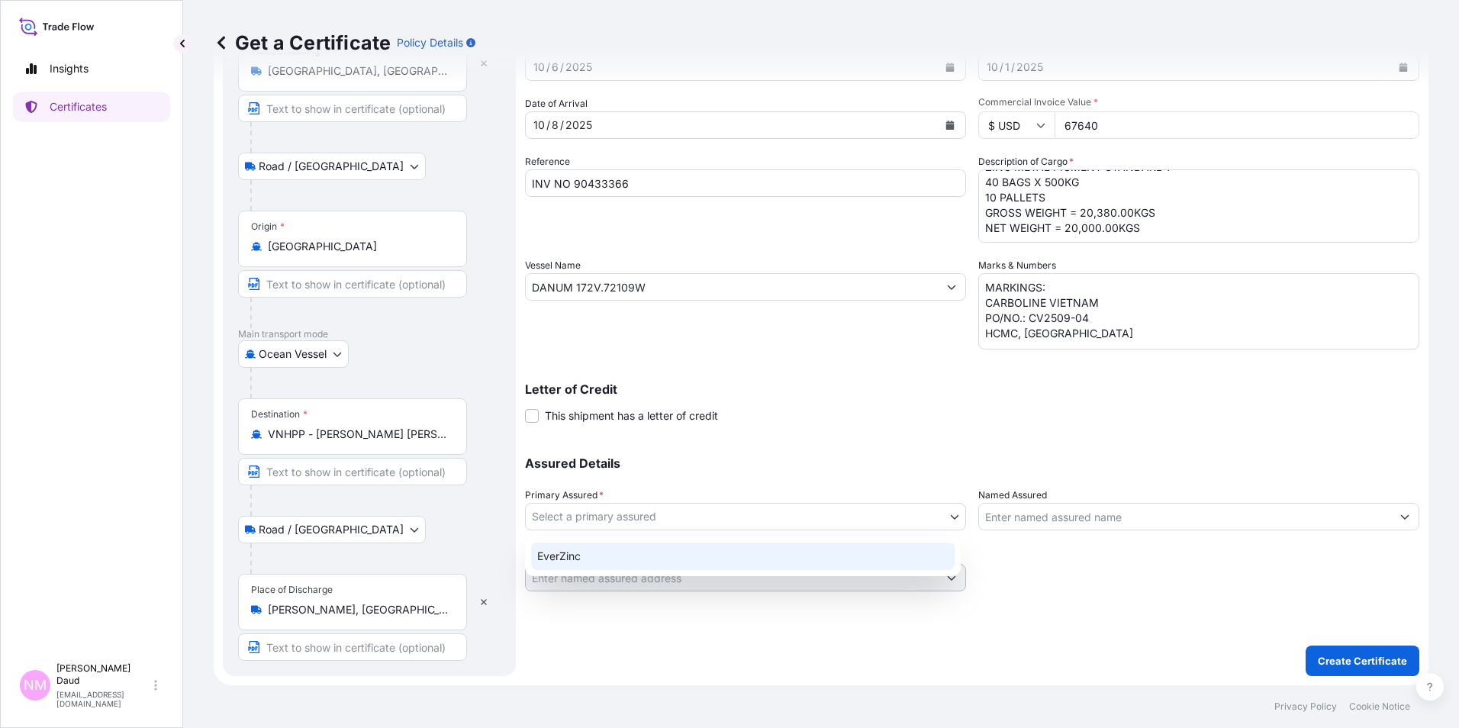
click at [798, 559] on div "EverZinc" at bounding box center [743, 556] width 424 height 27
select select "31493"
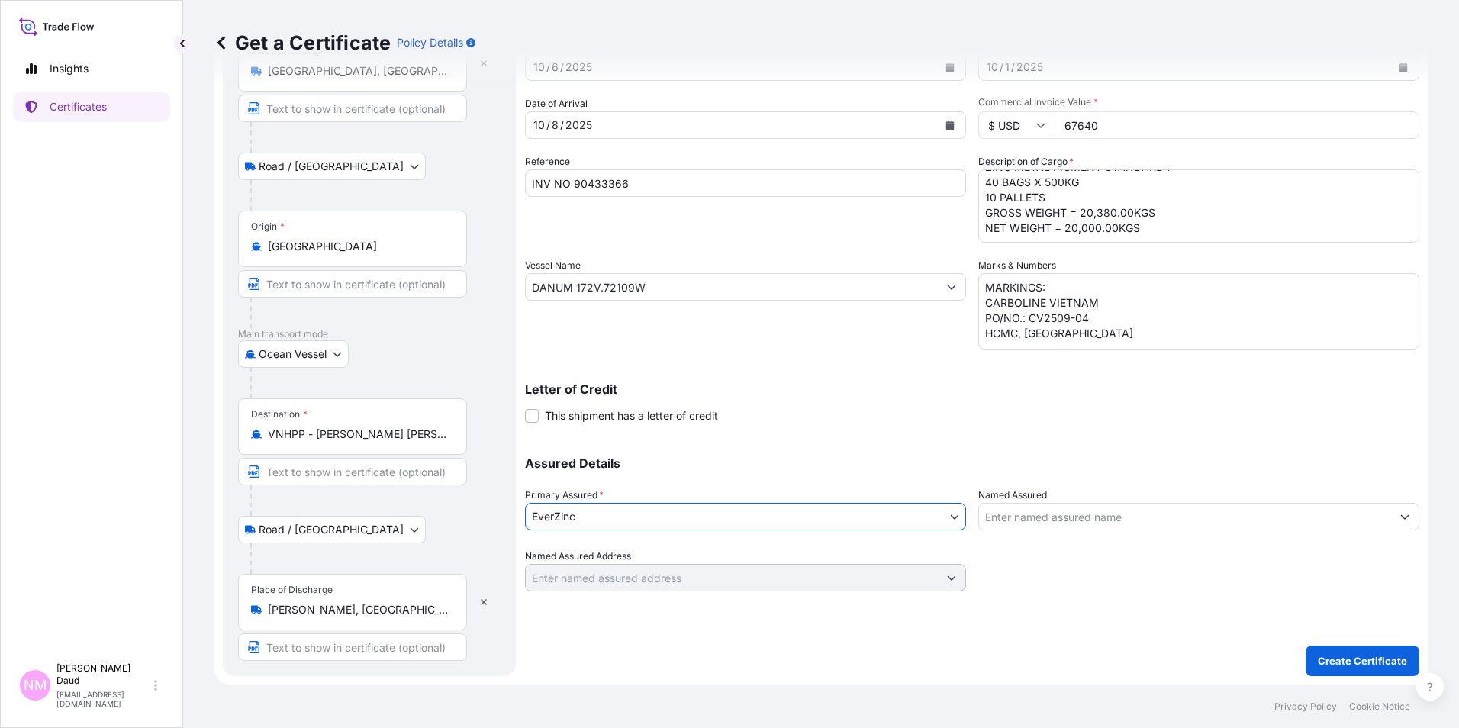
scroll to position [0, 0]
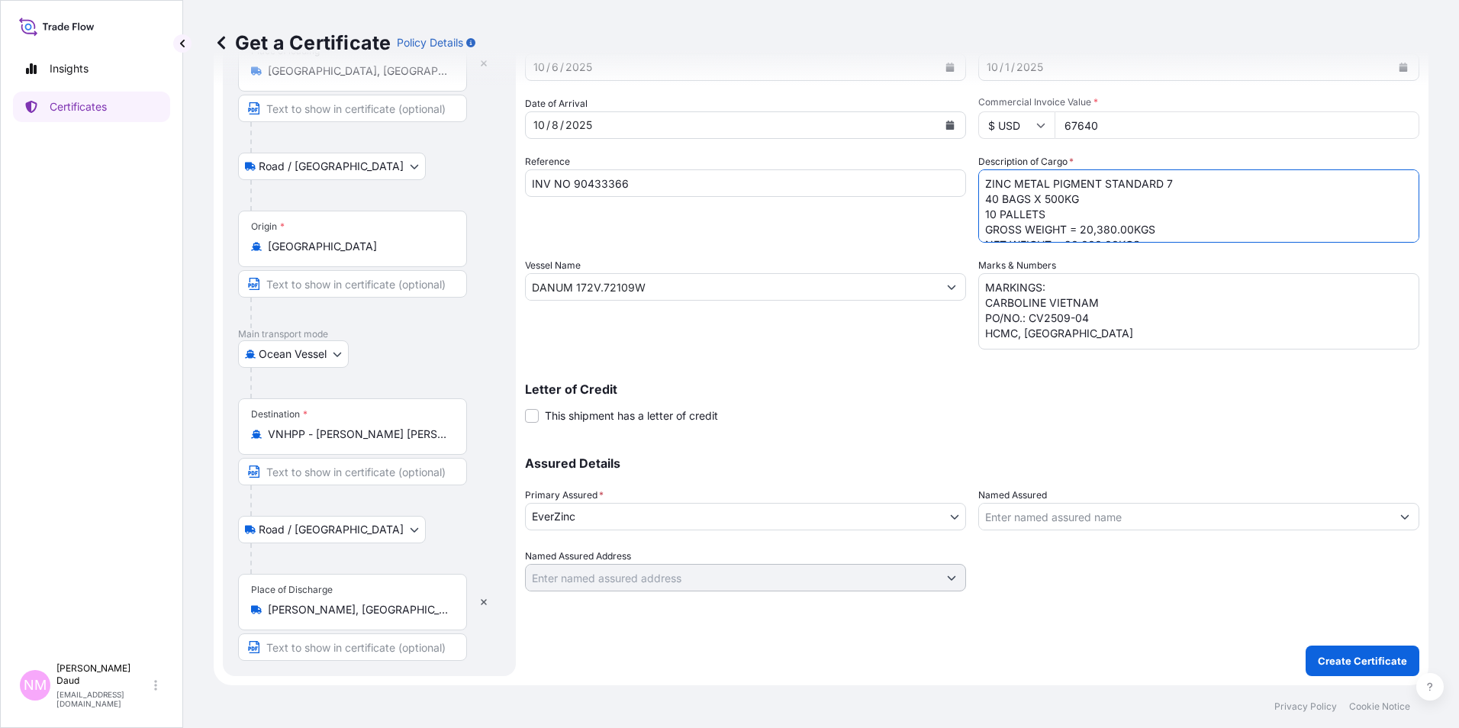
click at [1191, 191] on textarea "ZINC METAL PIGMENT STANDARD 7 40 BAGS X 500KG 10 PALLETS GROSS WEIGHT = 20,380.…" at bounding box center [1198, 205] width 441 height 73
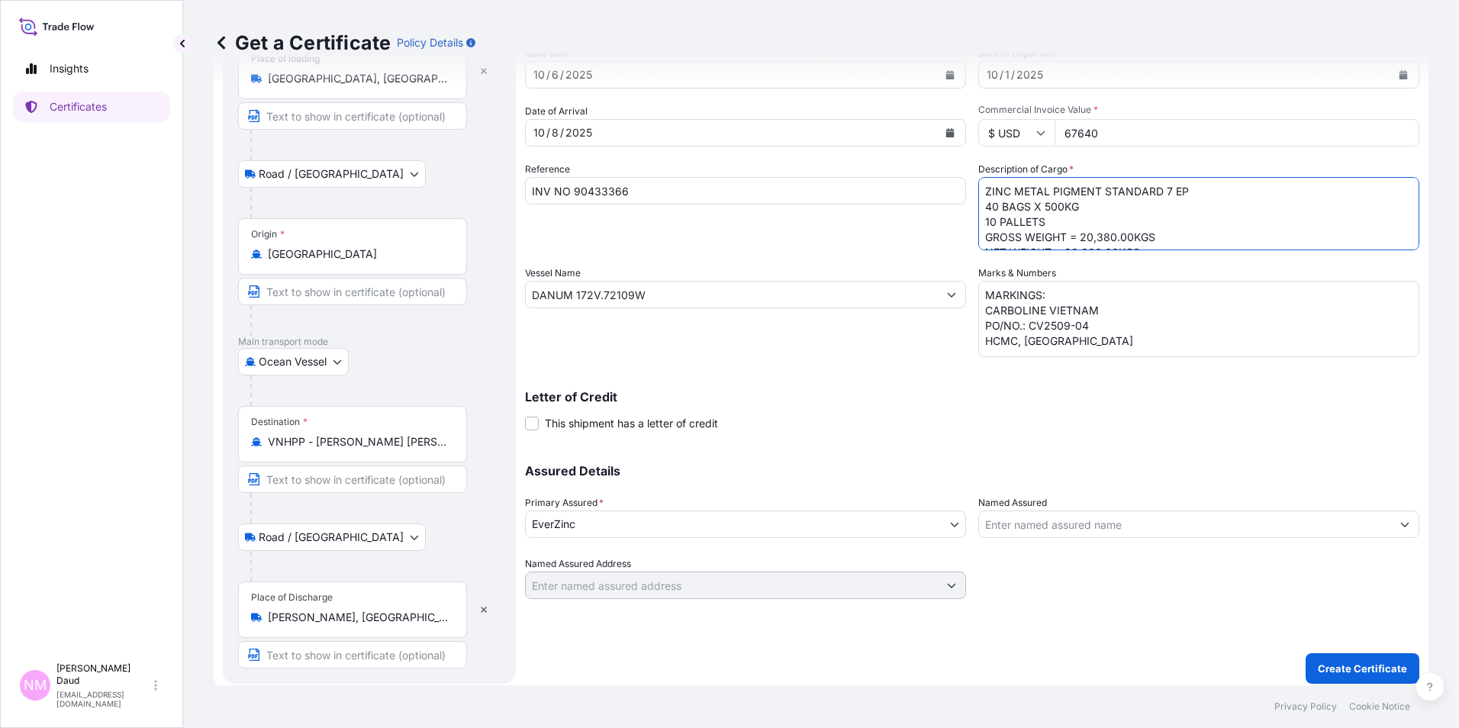
scroll to position [114, 0]
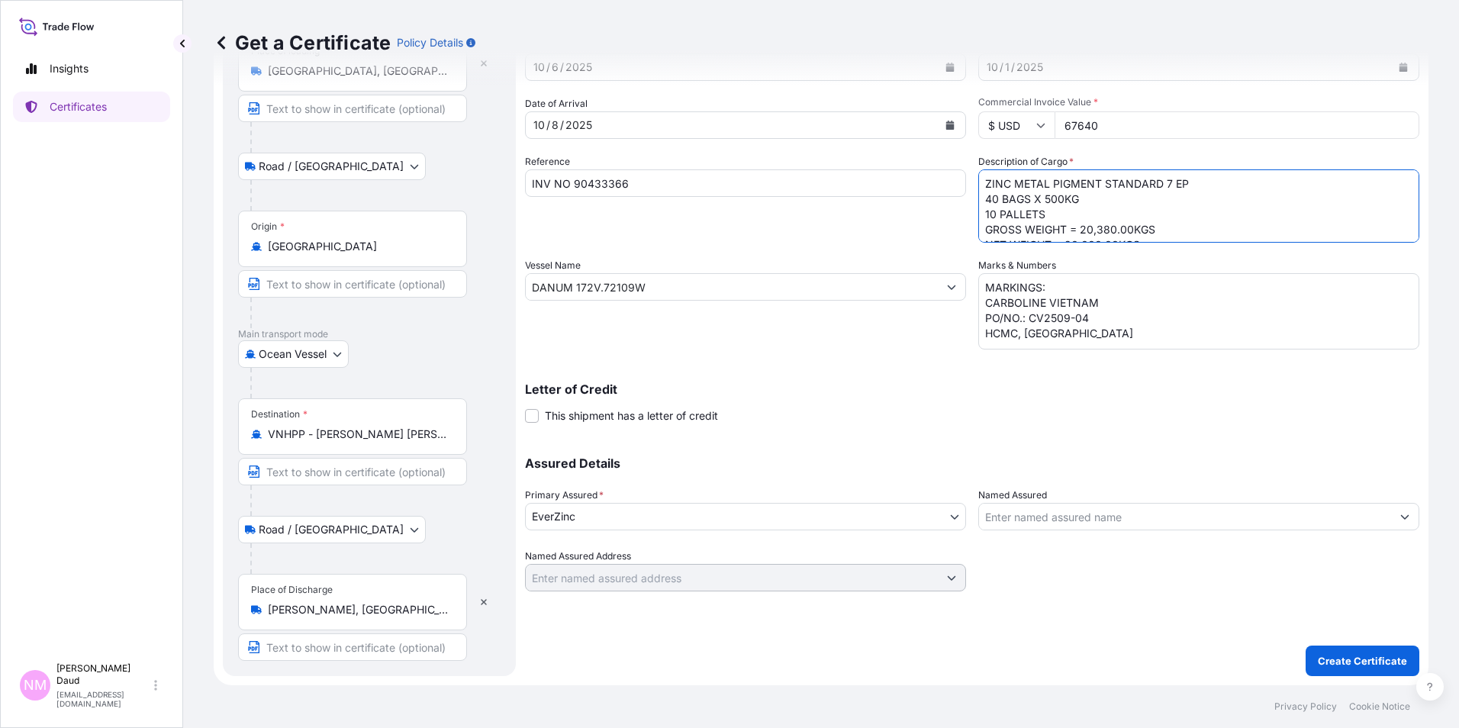
type textarea "ZINC METAL PIGMENT STANDARD 7 EP 40 BAGS X 500KG 10 PALLETS GROSS WEIGHT = 20,3…"
click at [1324, 659] on p "Create Certificate" at bounding box center [1362, 660] width 89 height 15
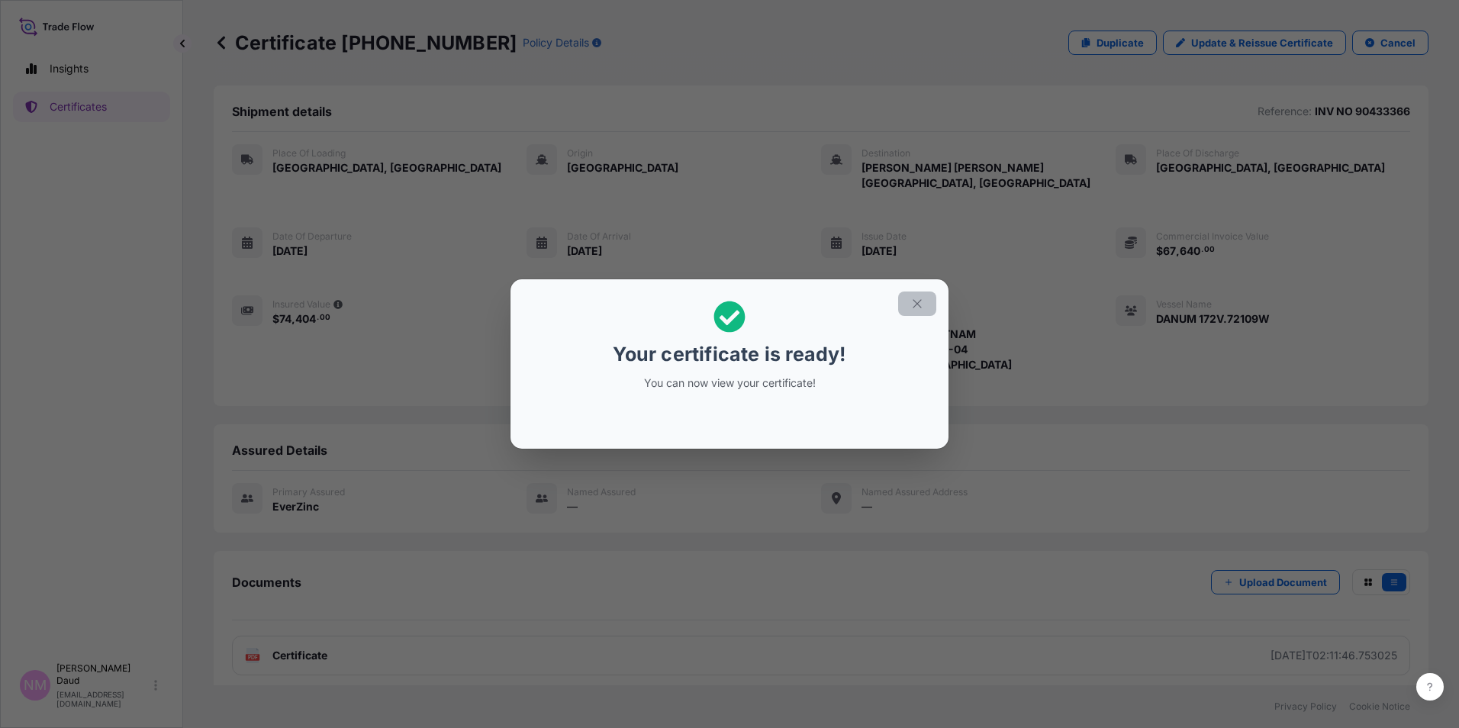
click at [911, 308] on icon "button" at bounding box center [918, 304] width 14 height 14
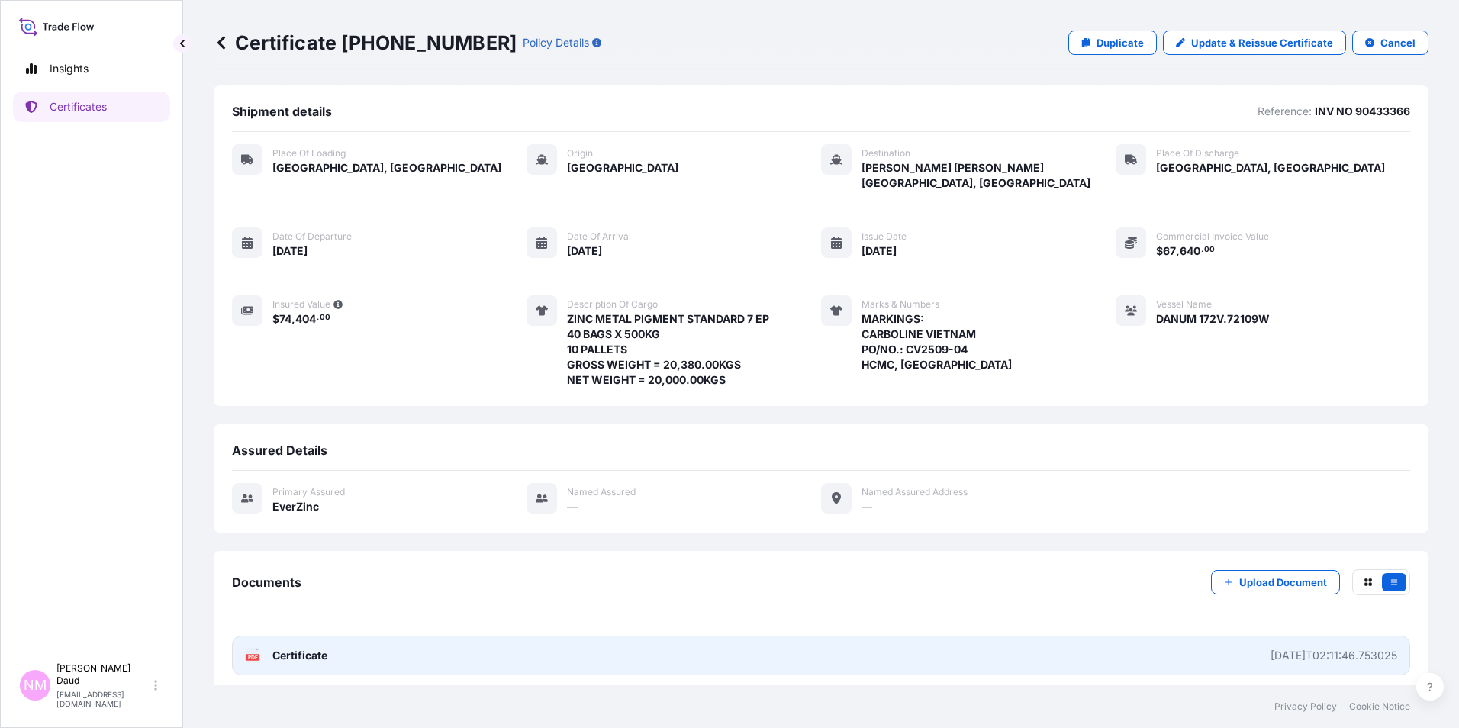
click at [1030, 637] on link "PDF Certificate 2025-10-06T02:11:46.753025" at bounding box center [821, 656] width 1178 height 40
